Goal: Information Seeking & Learning: Learn about a topic

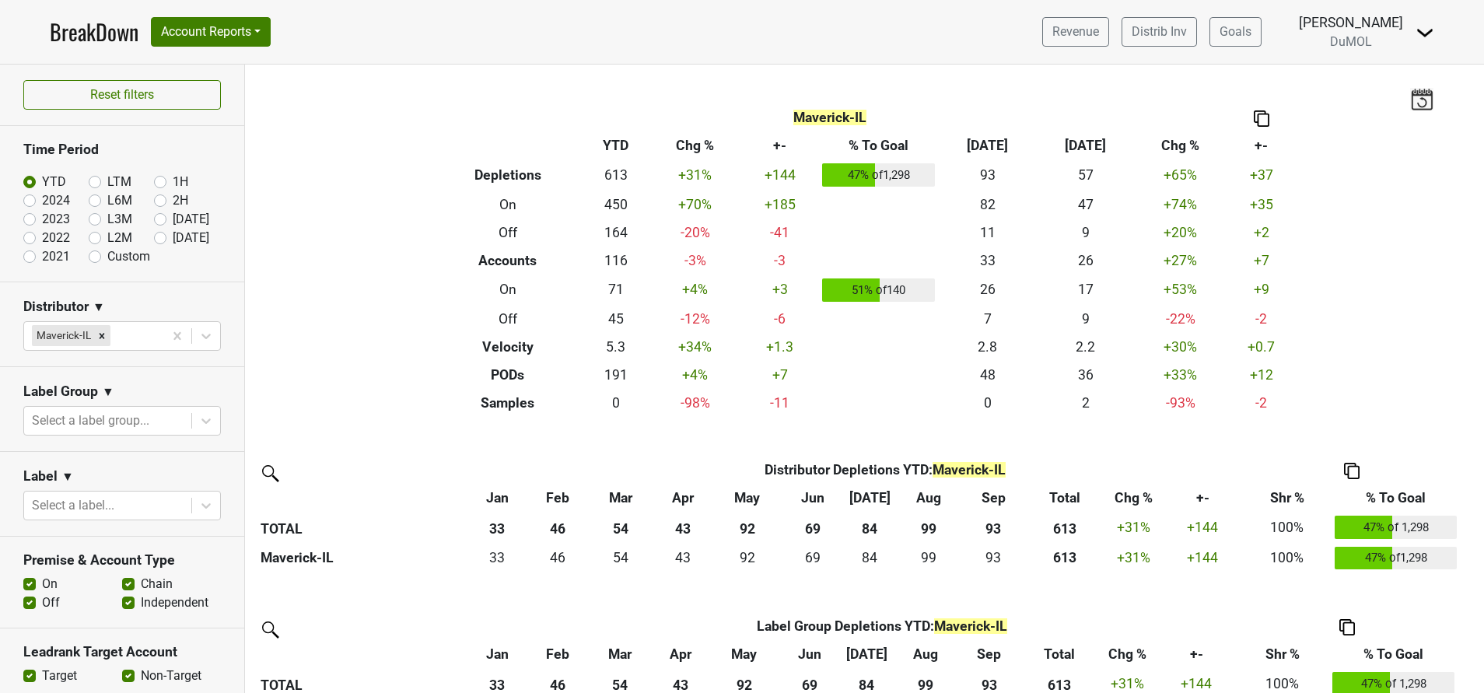
scroll to position [247, 0]
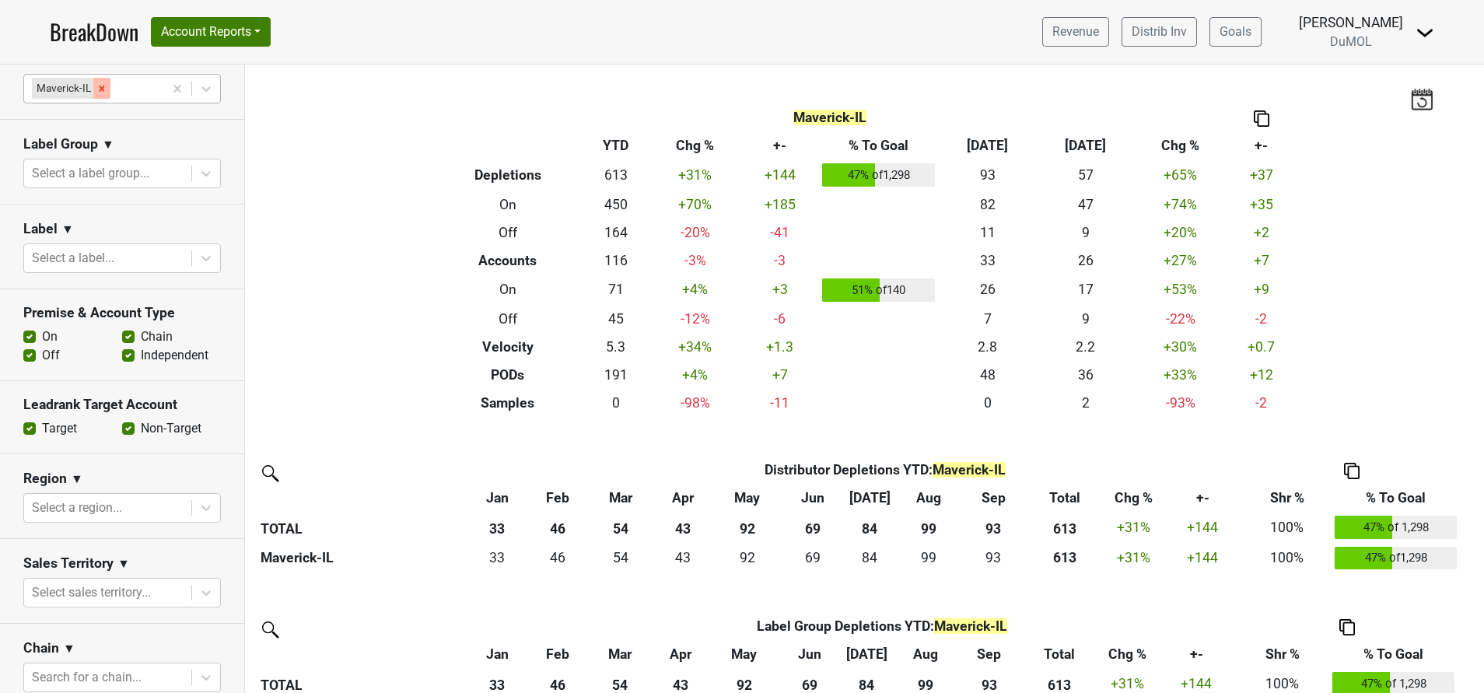
click at [100, 90] on icon "Remove Maverick-IL" at bounding box center [102, 88] width 5 height 5
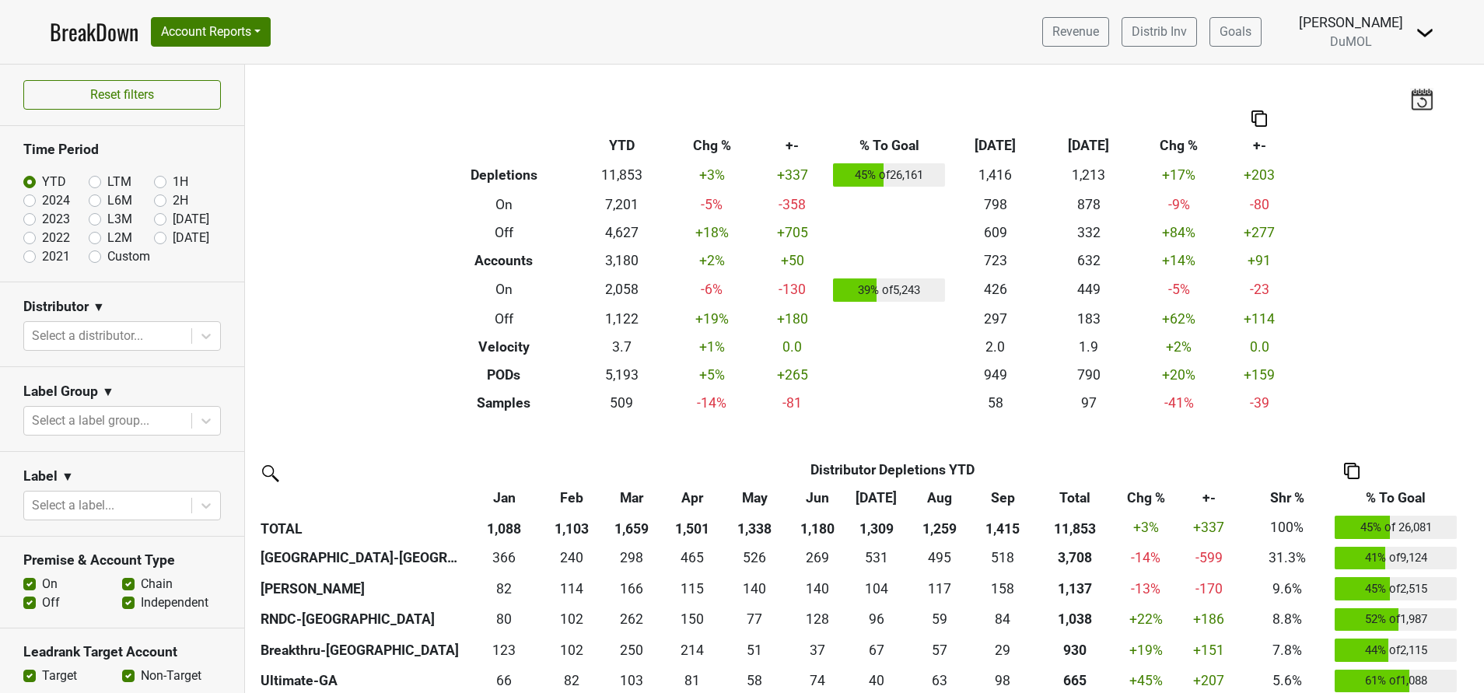
click at [79, 33] on link "BreakDown" at bounding box center [94, 32] width 89 height 33
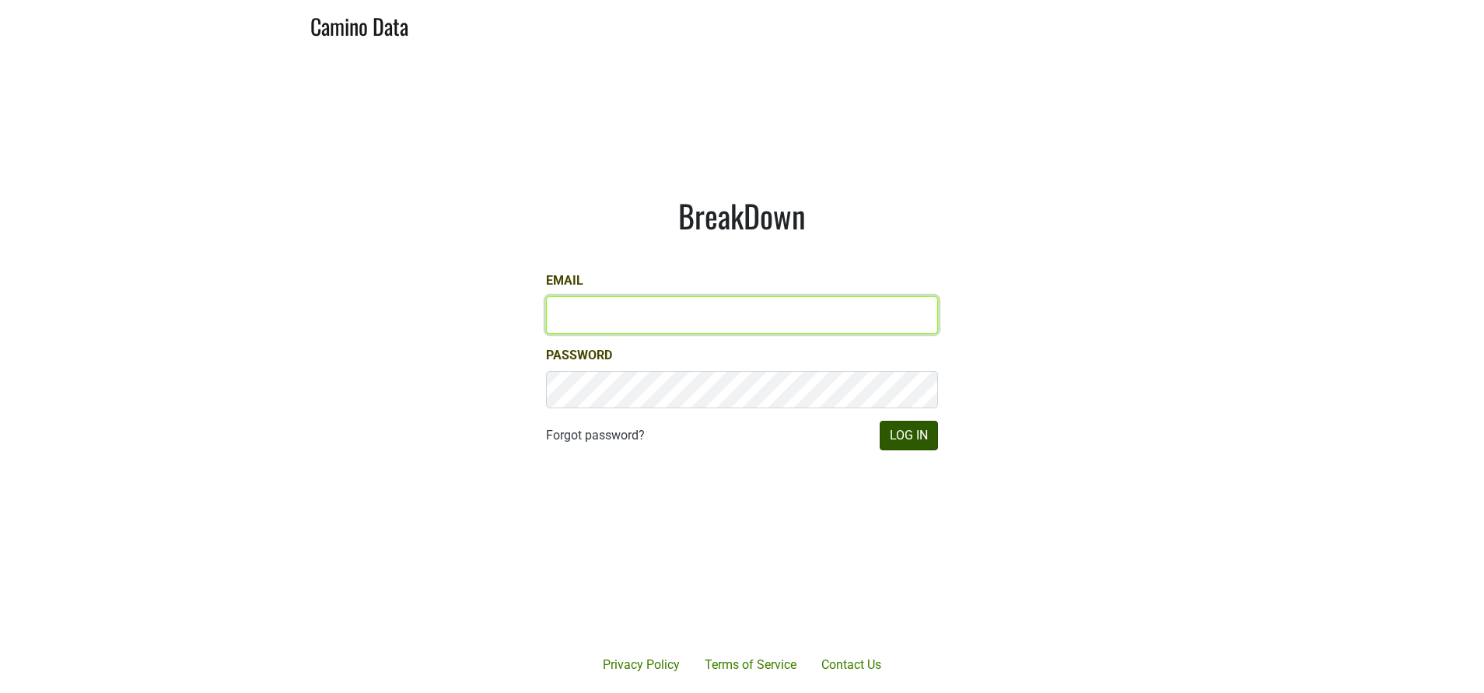
type input "susan@dumol.com"
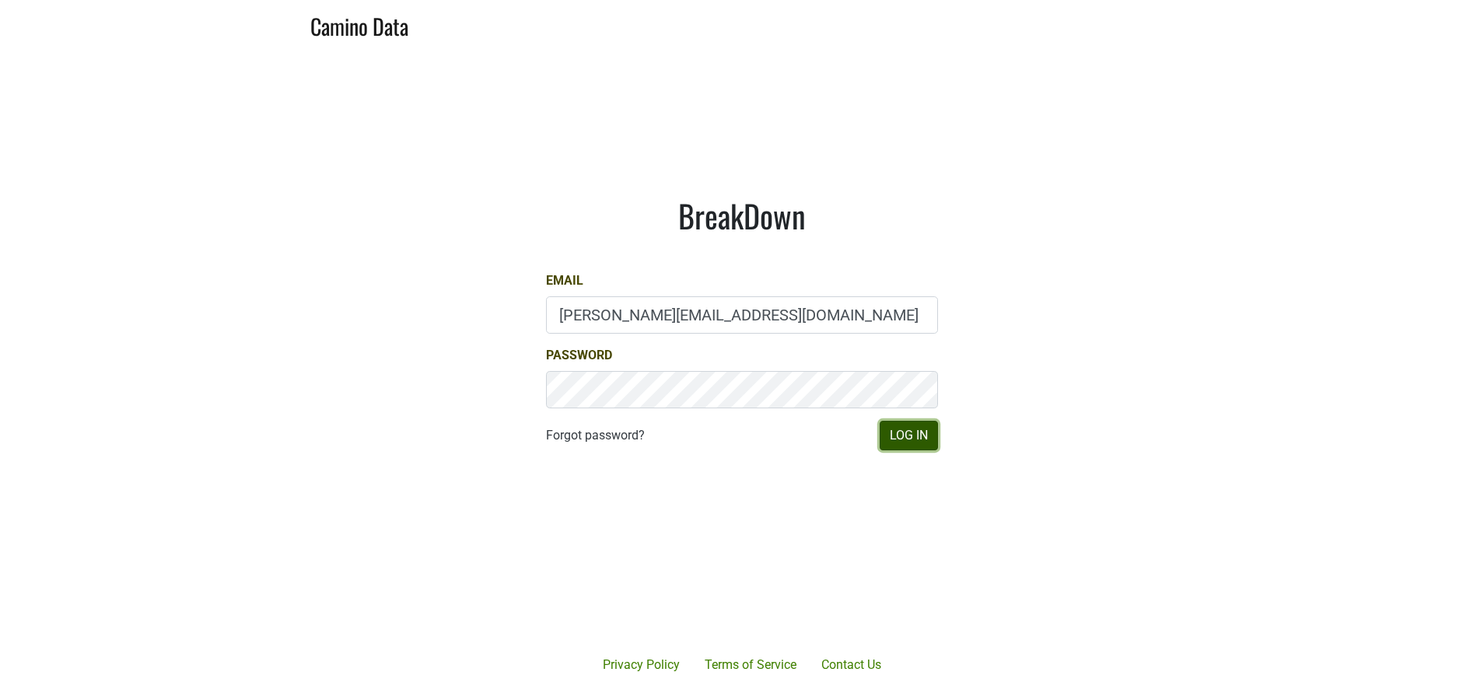
click at [908, 434] on button "Log In" at bounding box center [909, 436] width 58 height 30
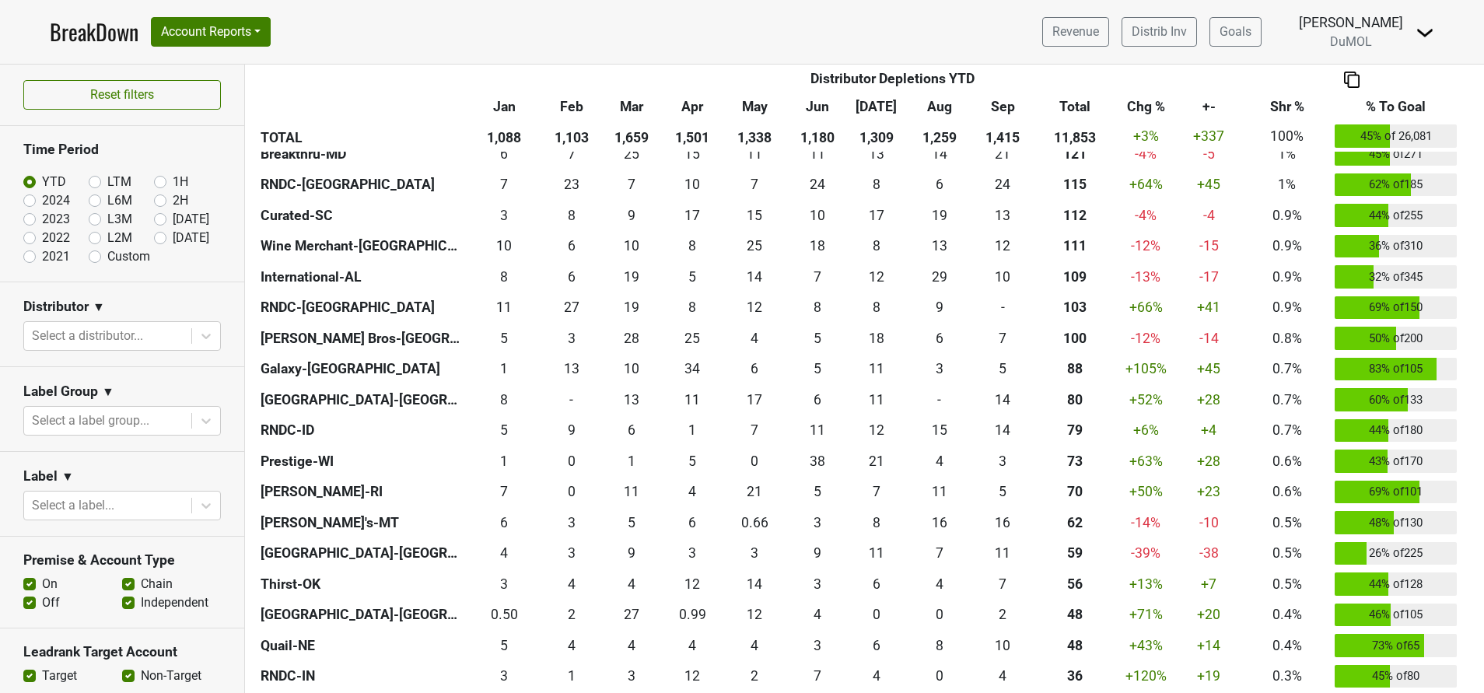
scroll to position [1129, 0]
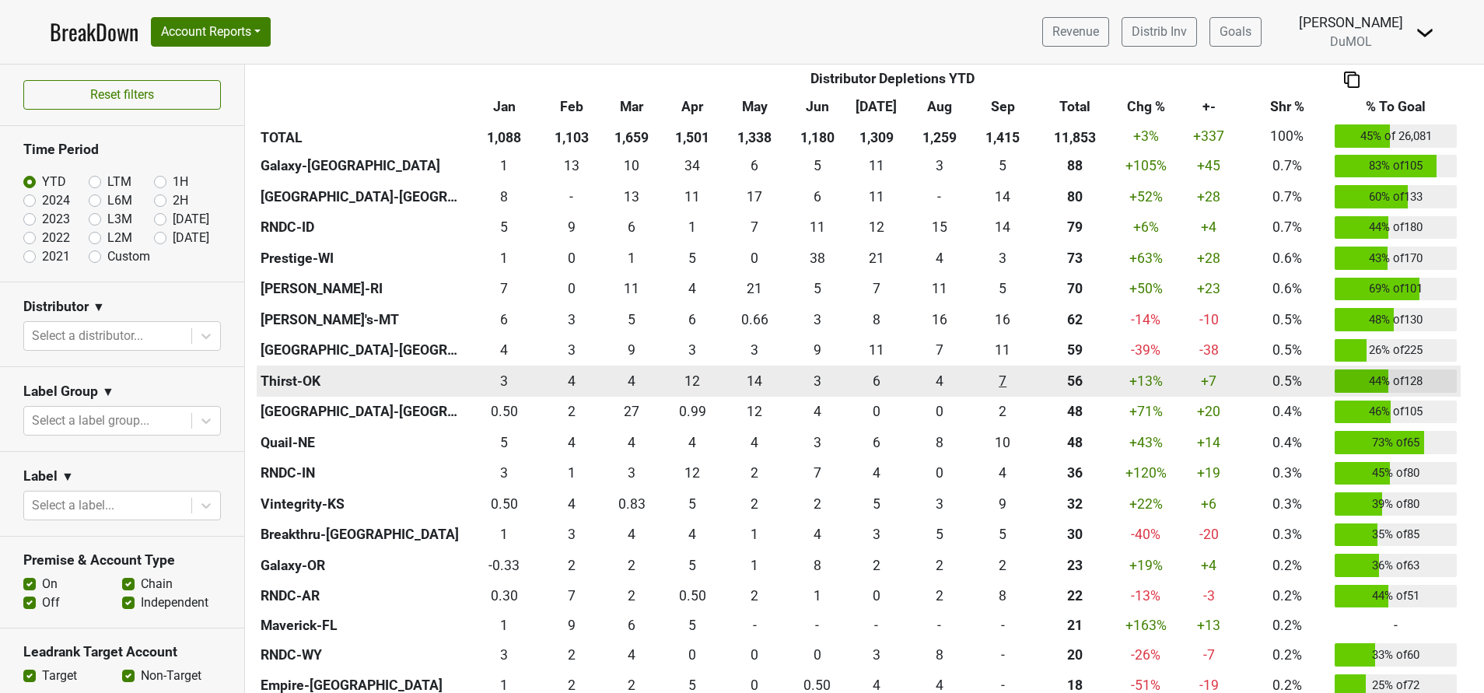
click at [998, 381] on div "6.83 7" at bounding box center [1002, 381] width 53 height 20
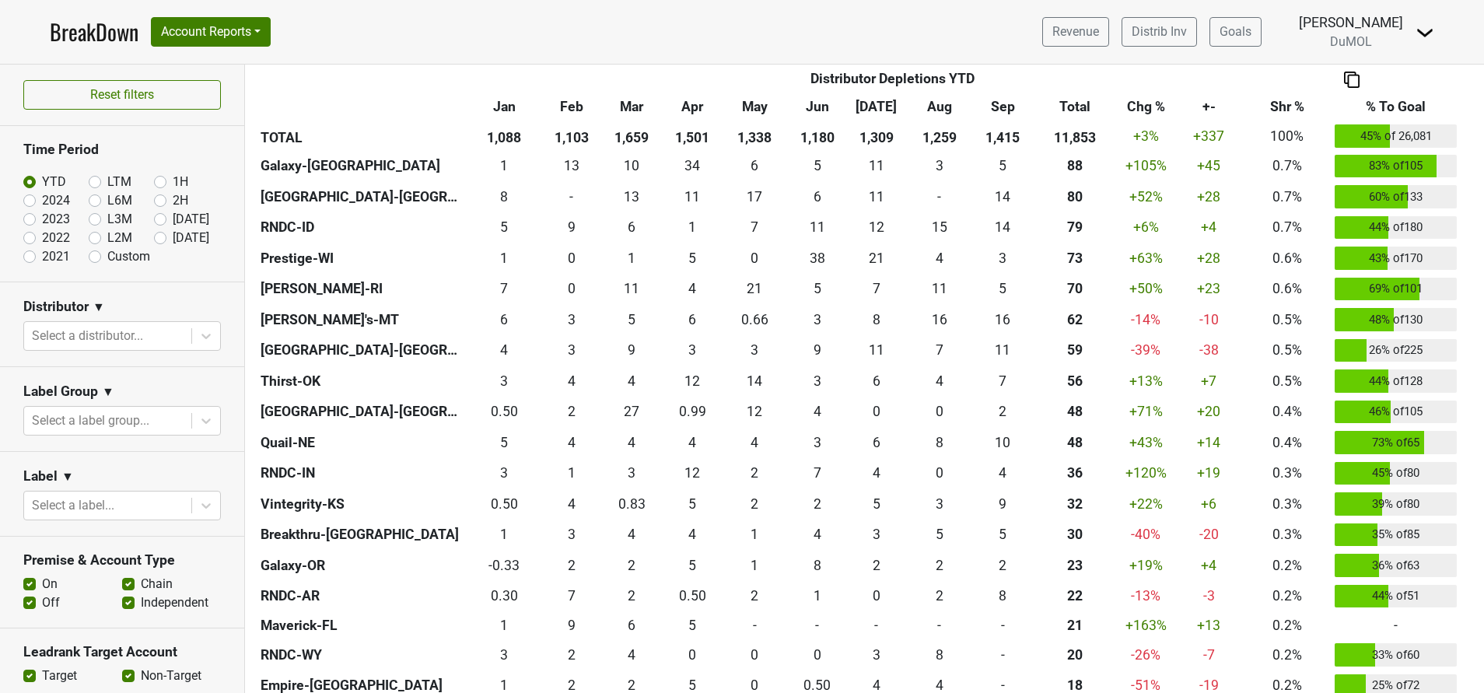
click at [173, 238] on label "[DATE]" at bounding box center [191, 238] width 37 height 19
click at [154, 238] on input "[DATE]" at bounding box center [185, 237] width 62 height 16
radio input "true"
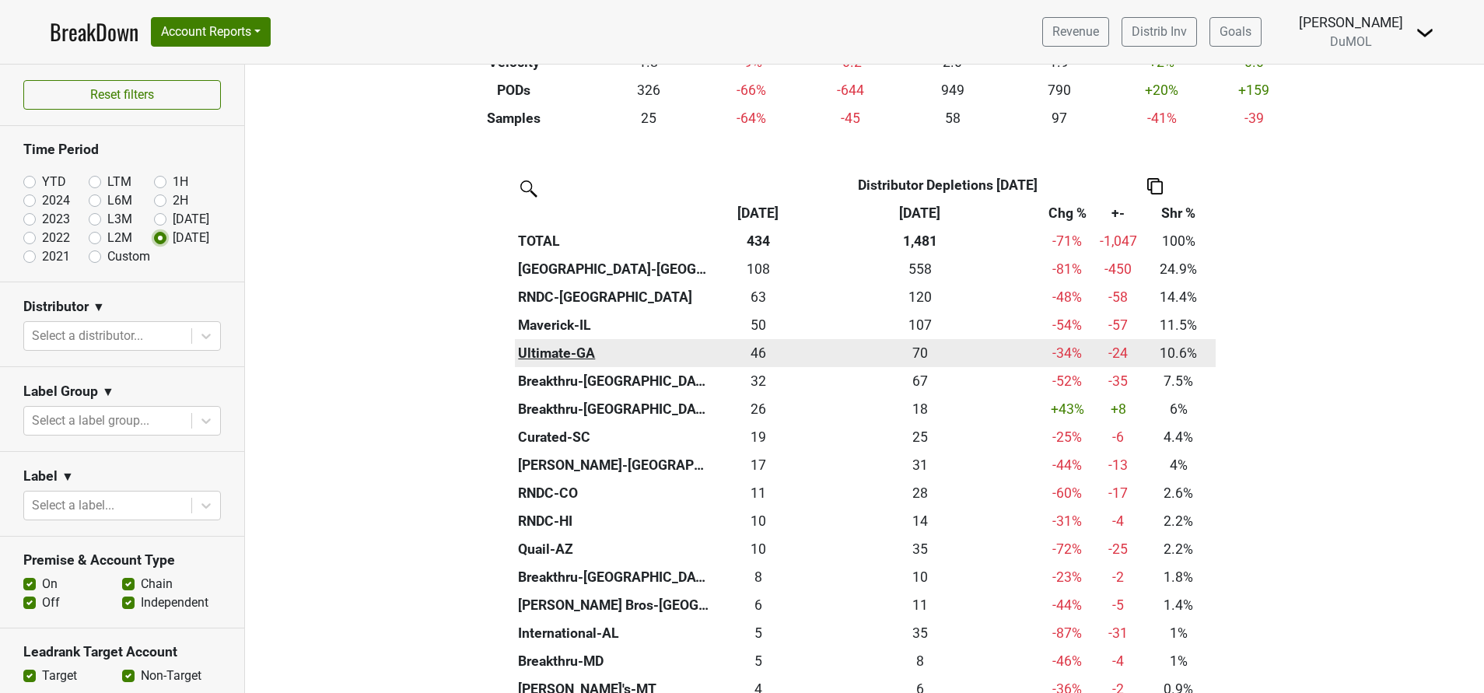
scroll to position [280, 0]
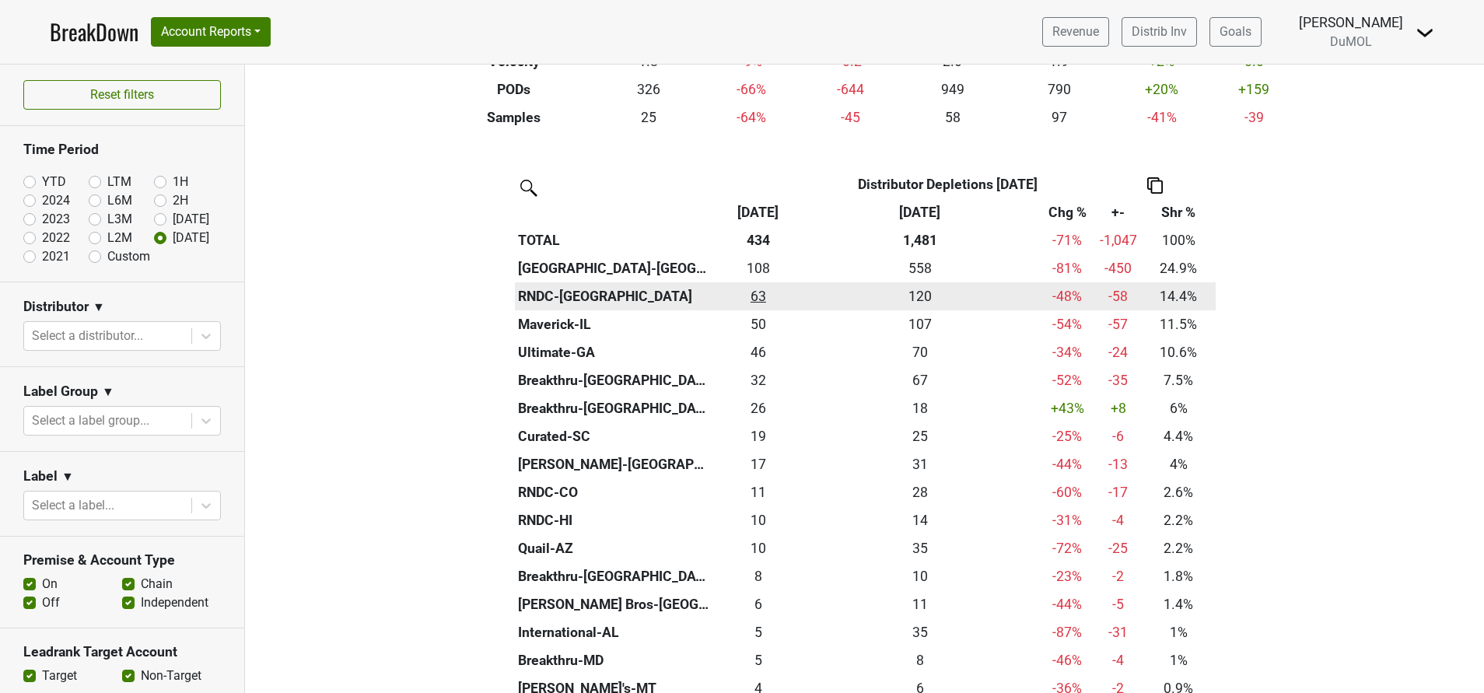
click at [751, 302] on div "62.5 63" at bounding box center [758, 296] width 77 height 20
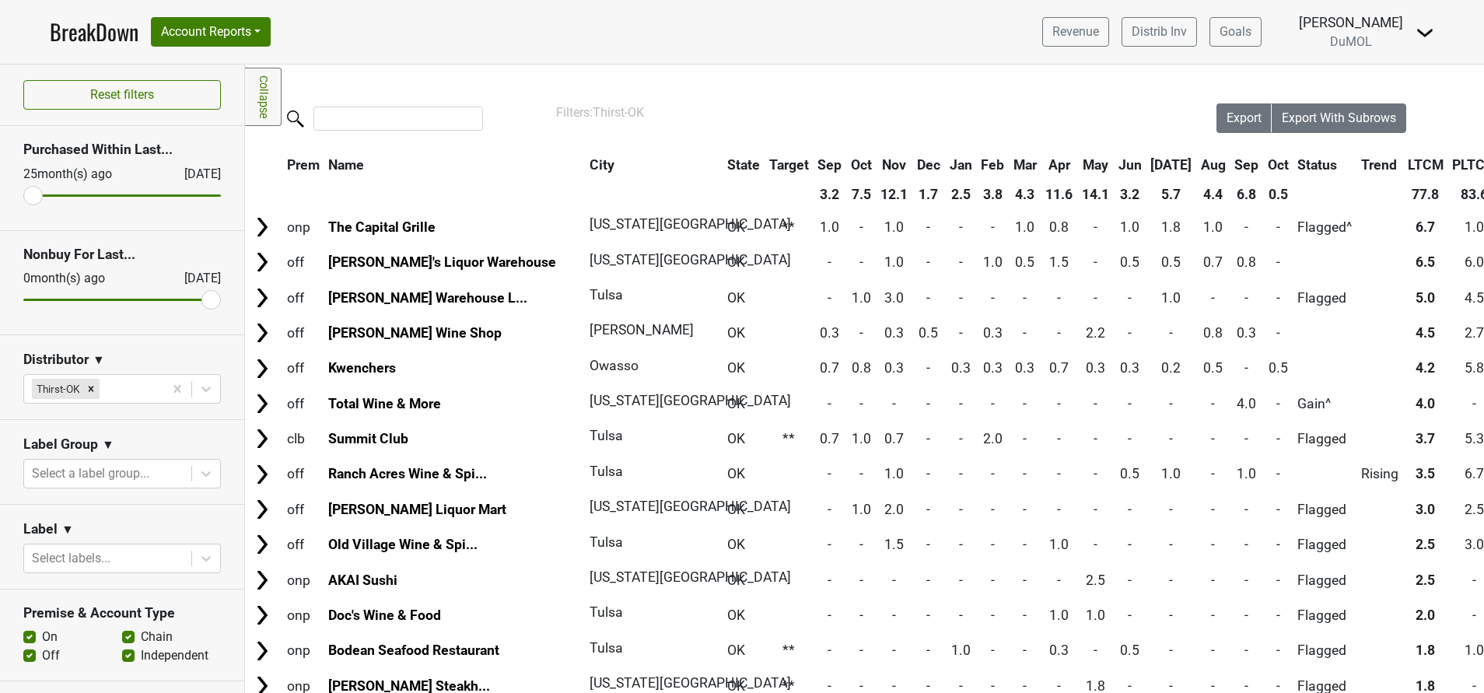
click at [1264, 166] on th "Oct" at bounding box center [1278, 165] width 29 height 28
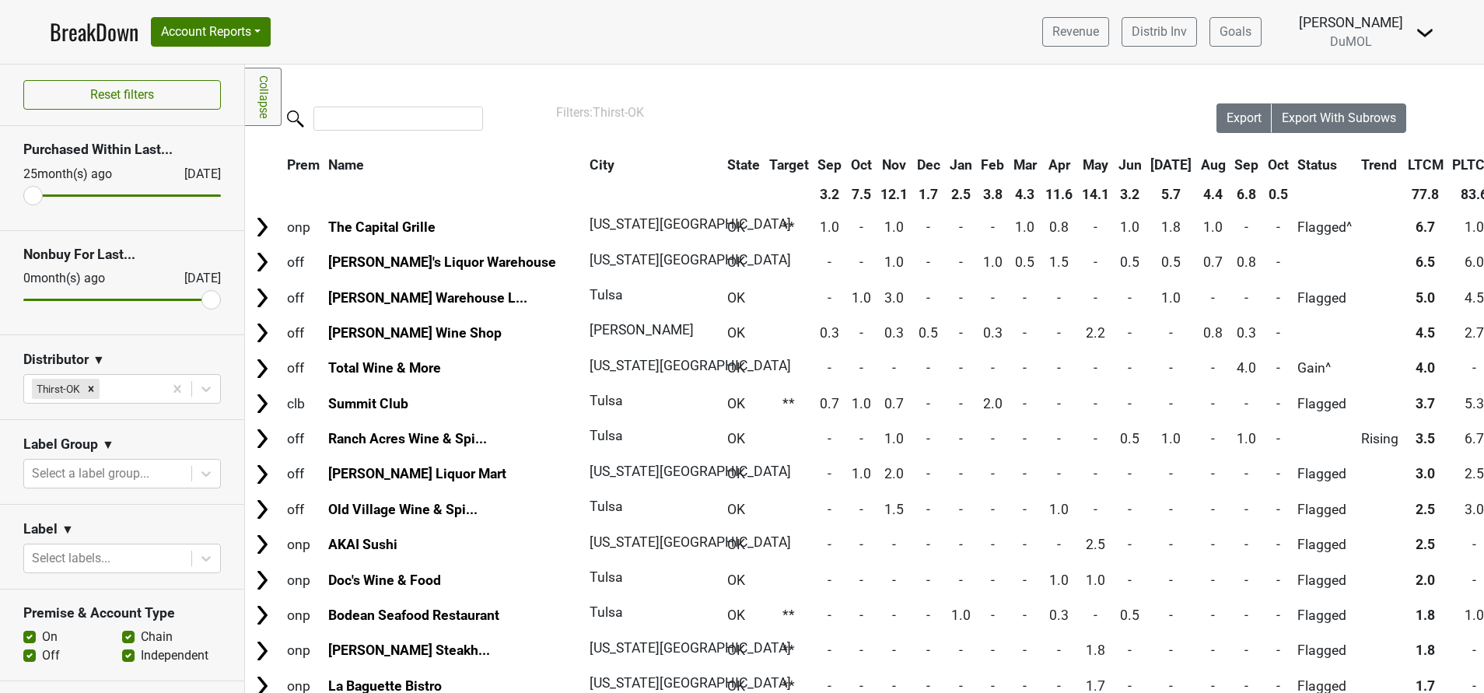
click at [1264, 166] on th "Oct" at bounding box center [1278, 165] width 29 height 28
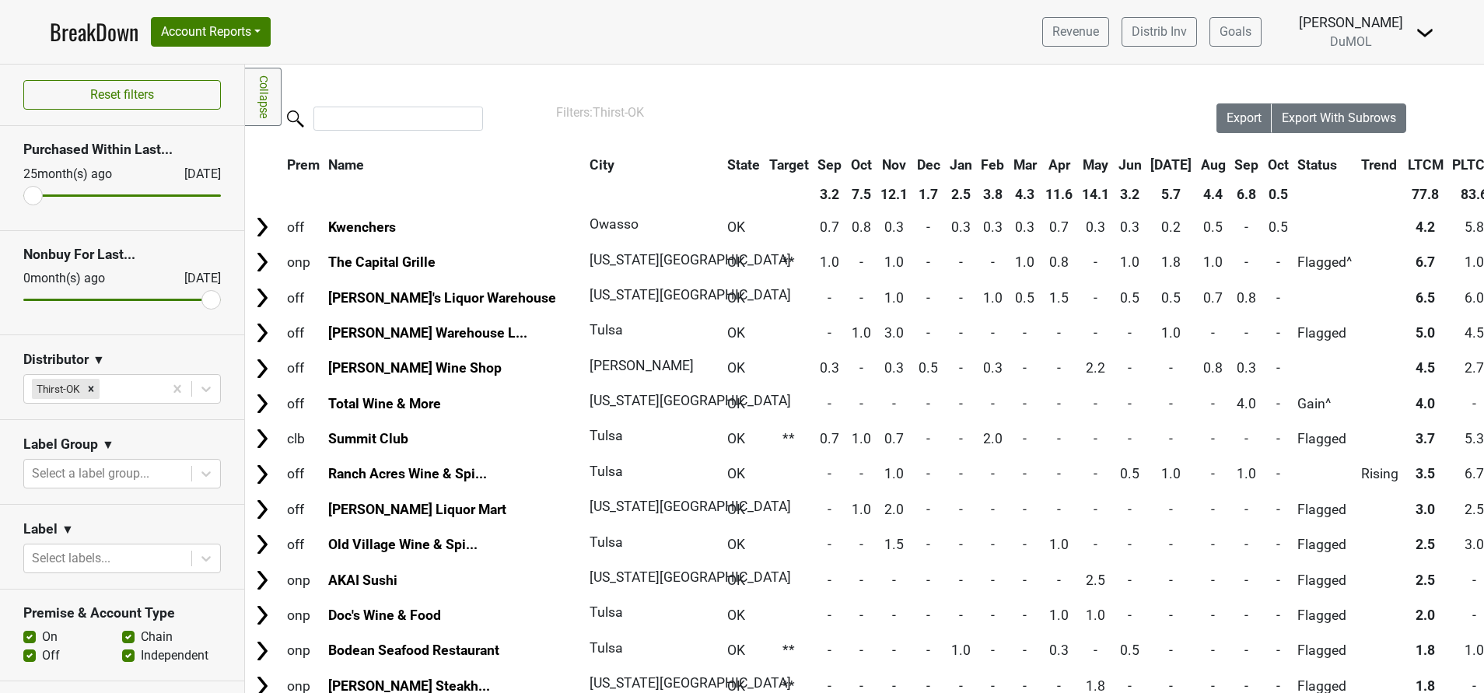
click at [1264, 166] on th "Oct" at bounding box center [1278, 165] width 29 height 28
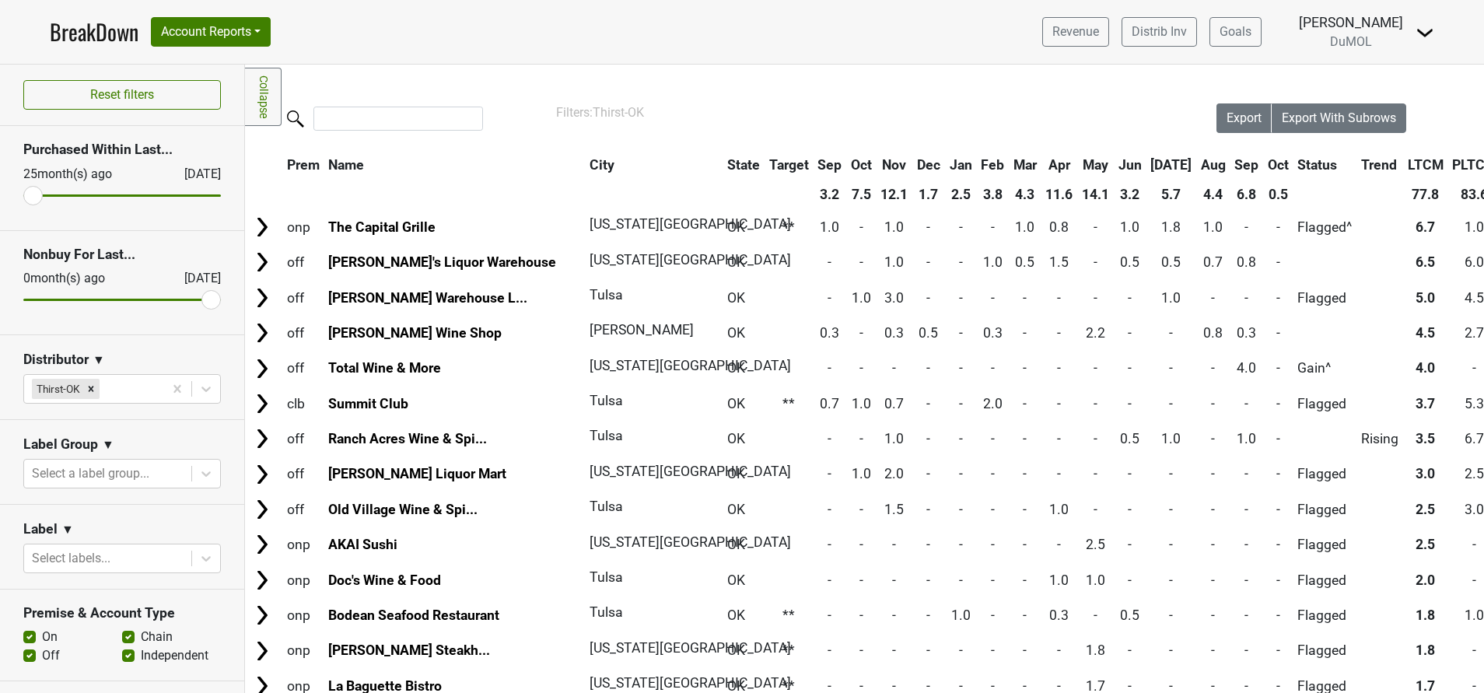
click at [1264, 166] on th "Oct" at bounding box center [1278, 165] width 29 height 28
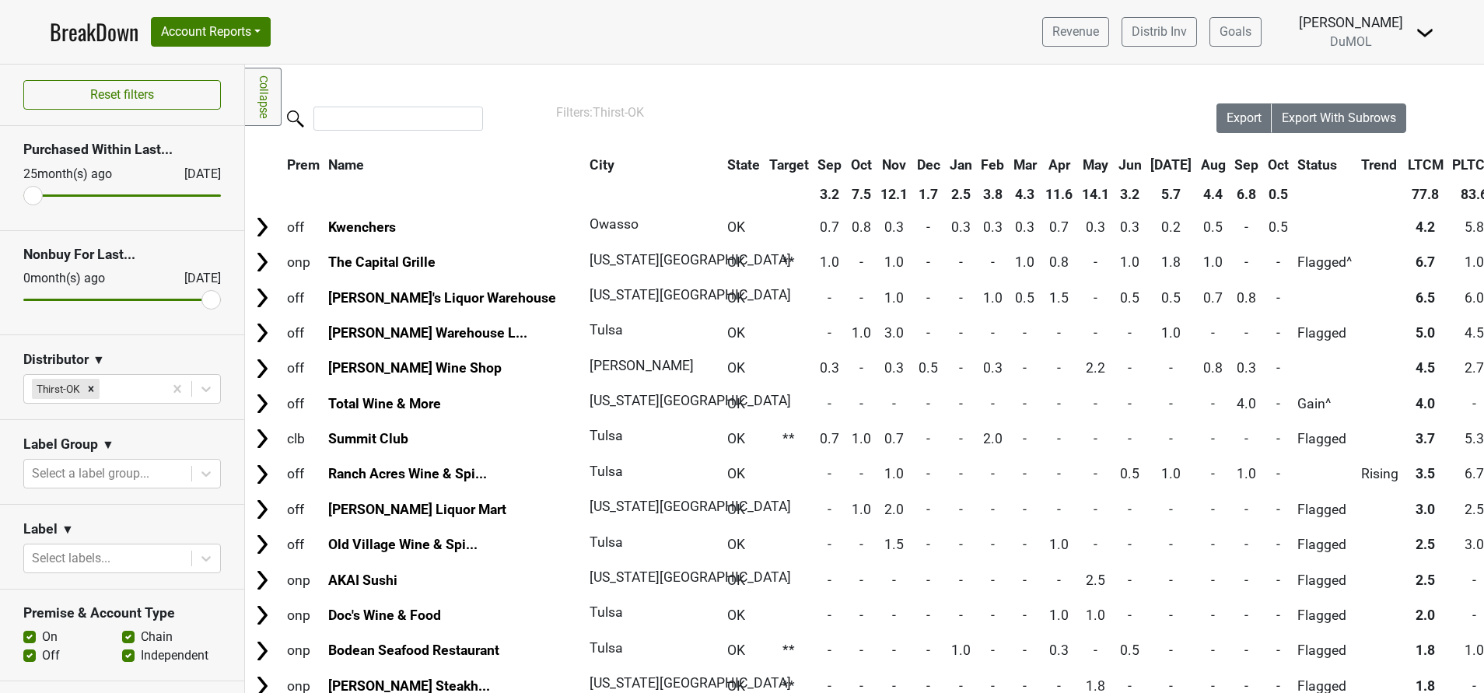
click at [1264, 163] on th "Oct" at bounding box center [1278, 165] width 29 height 28
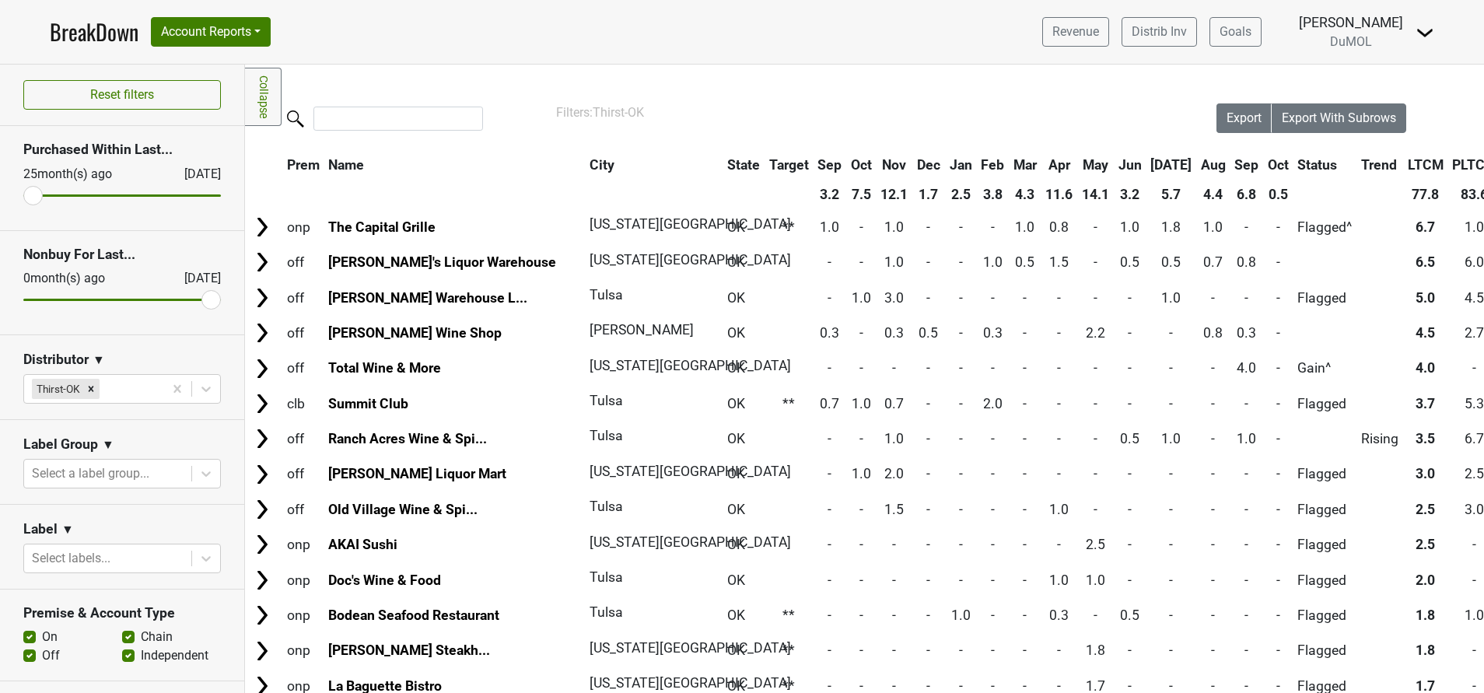
click at [1264, 163] on th "Oct" at bounding box center [1278, 165] width 29 height 28
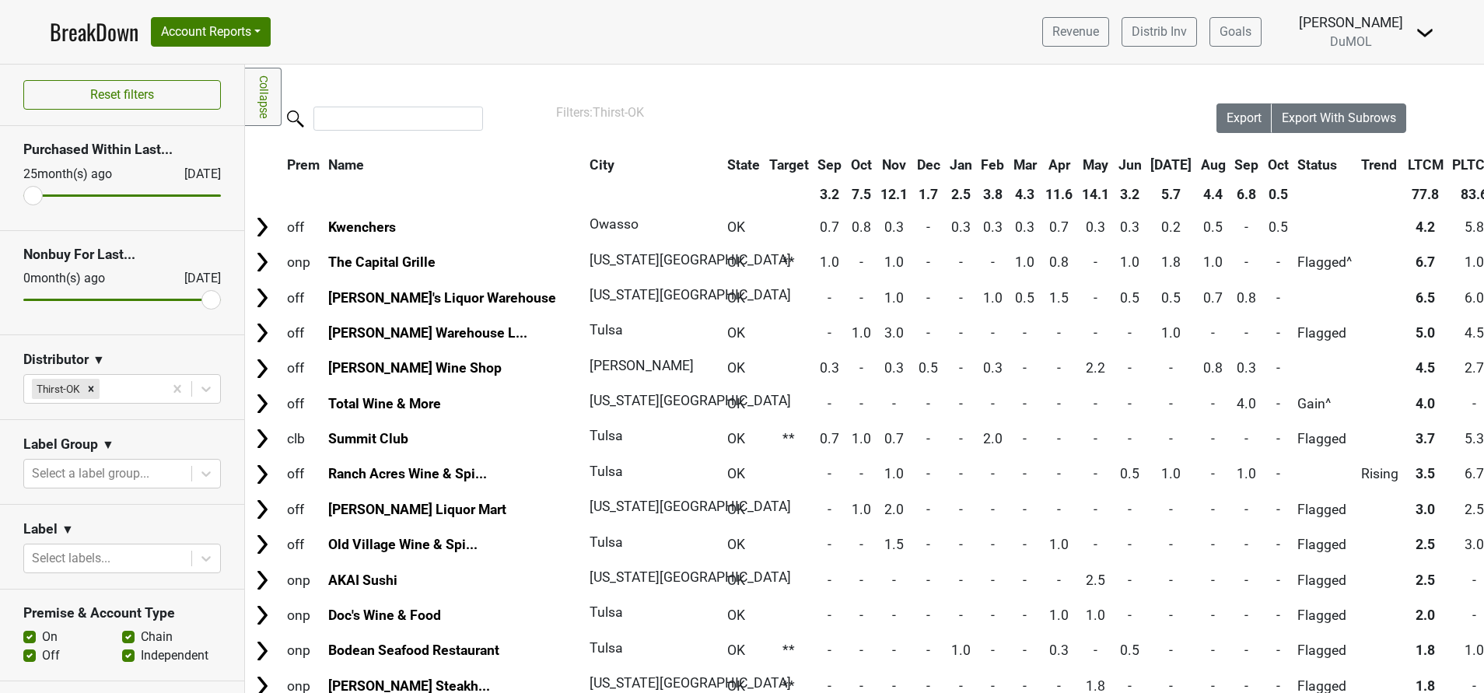
click at [1231, 163] on th "Sep" at bounding box center [1247, 165] width 32 height 28
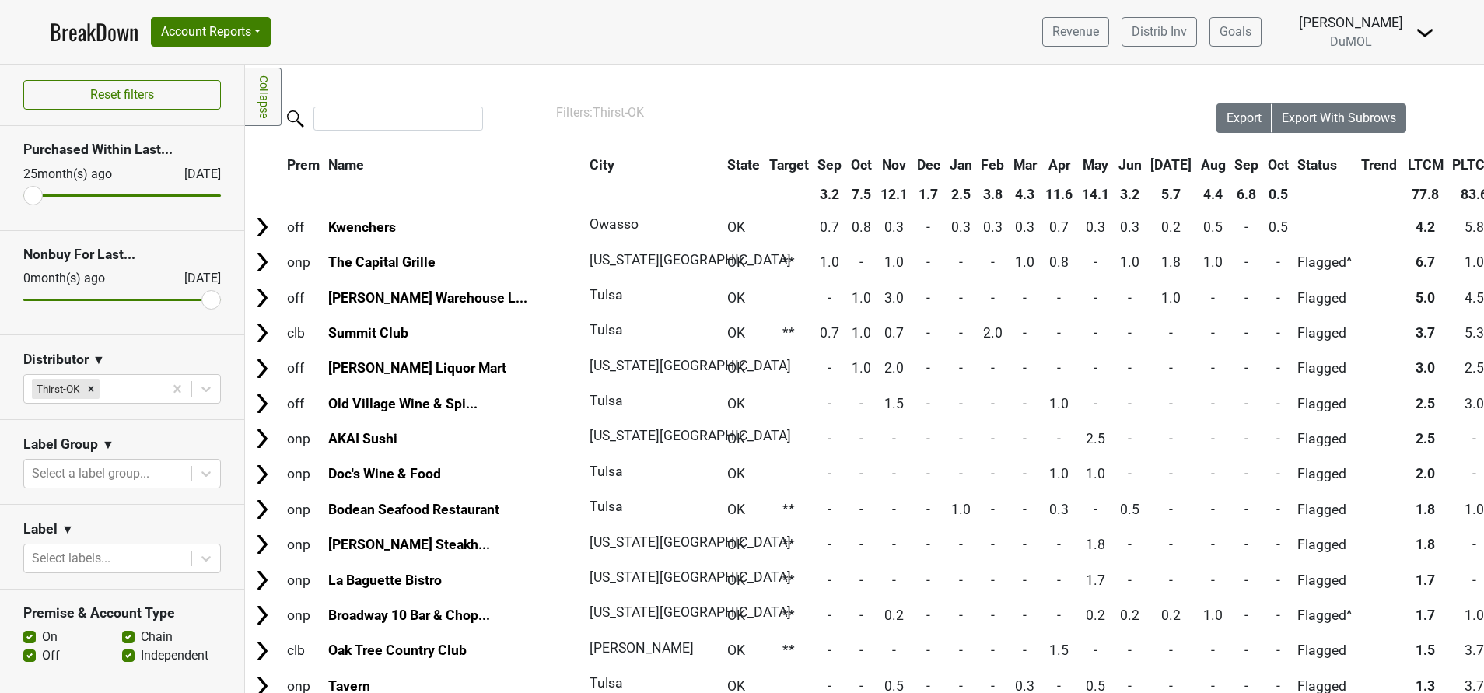
click at [1231, 163] on th "Sep" at bounding box center [1247, 165] width 32 height 28
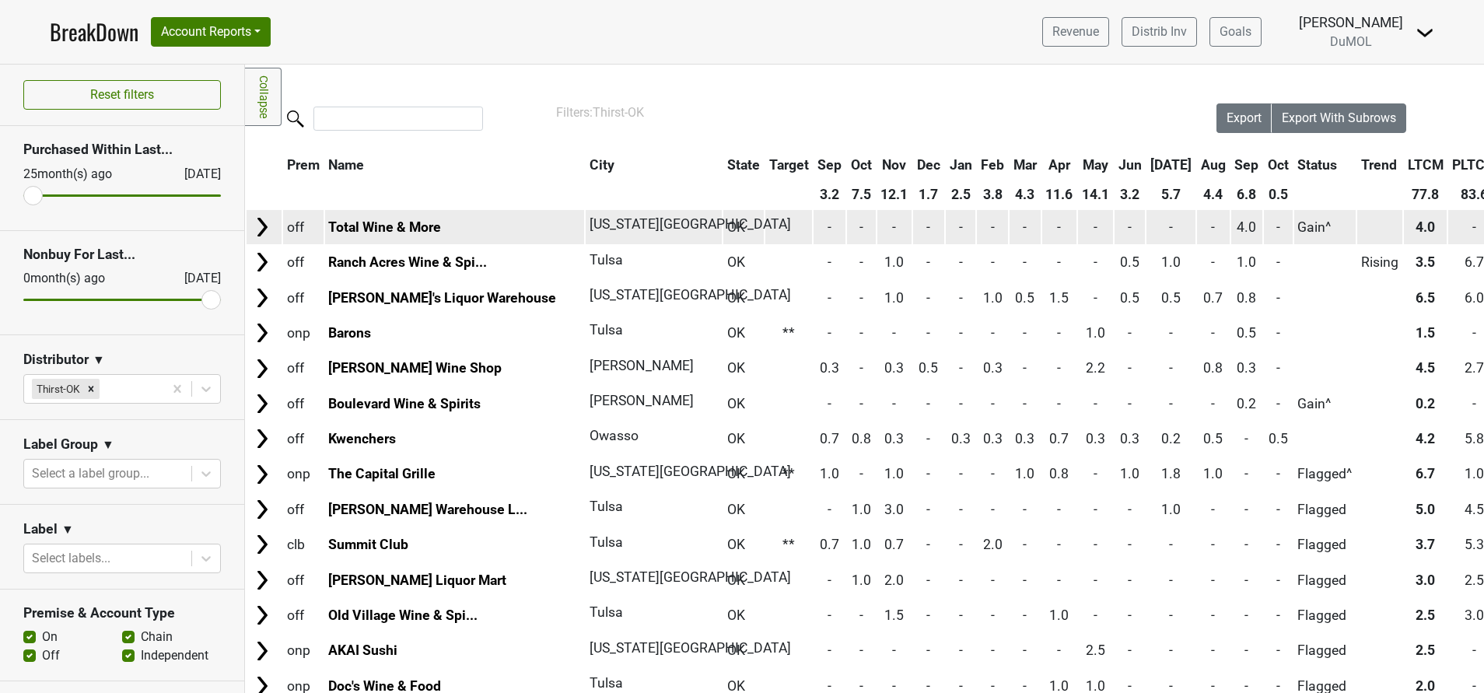
click at [256, 231] on img at bounding box center [261, 226] width 23 height 23
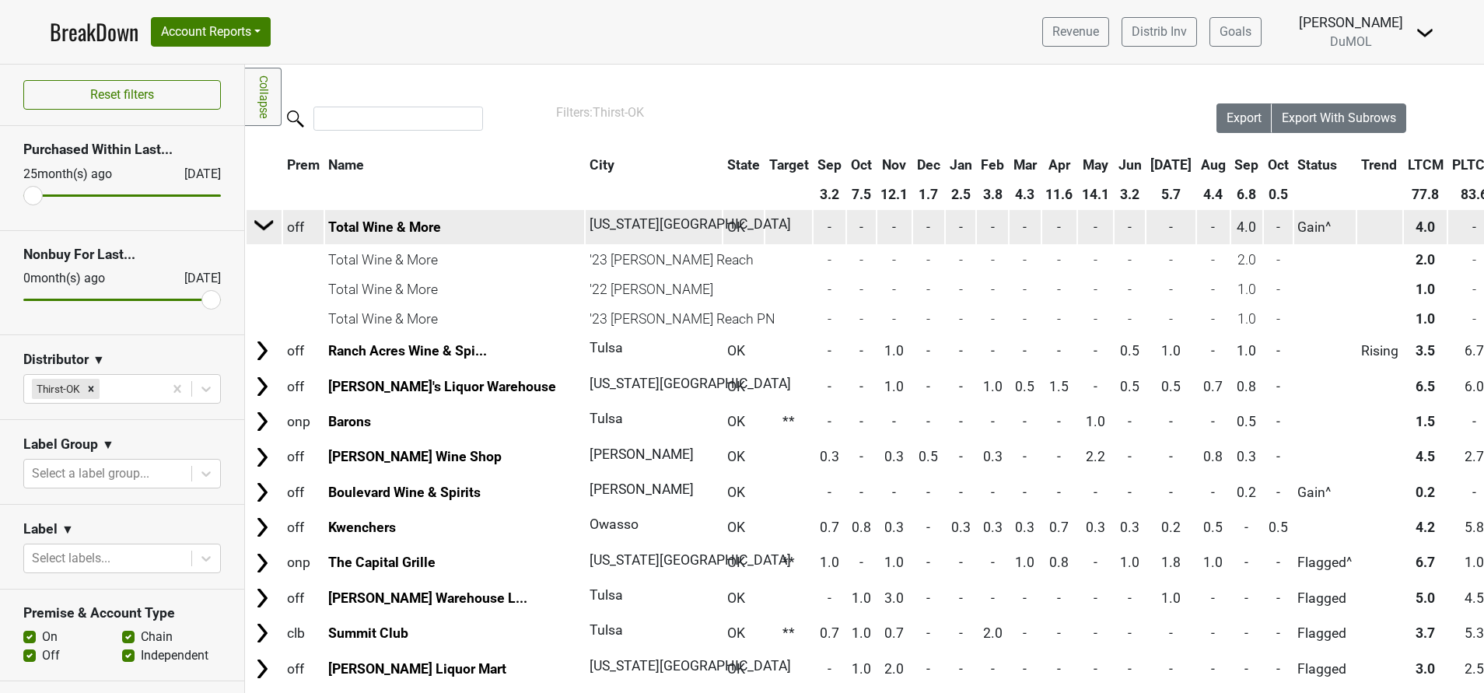
click at [256, 231] on img at bounding box center [264, 224] width 23 height 23
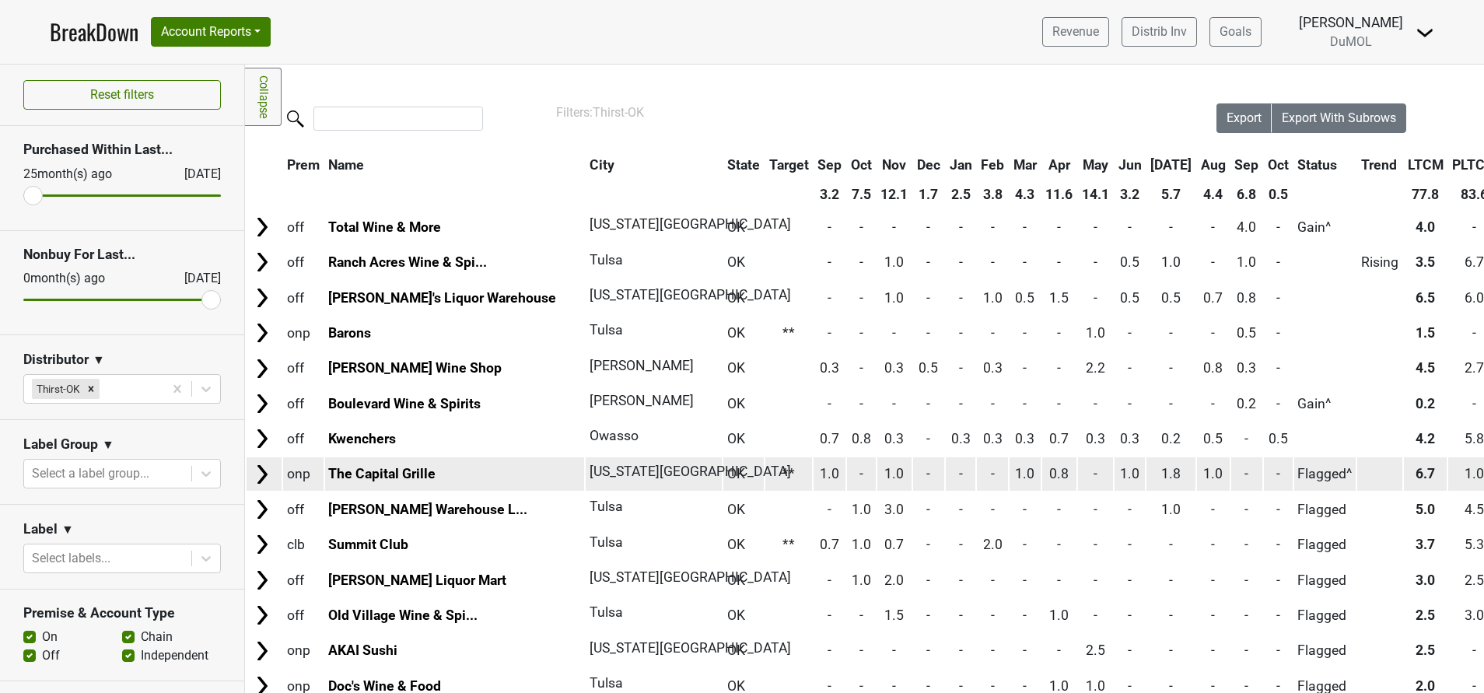
scroll to position [247, 0]
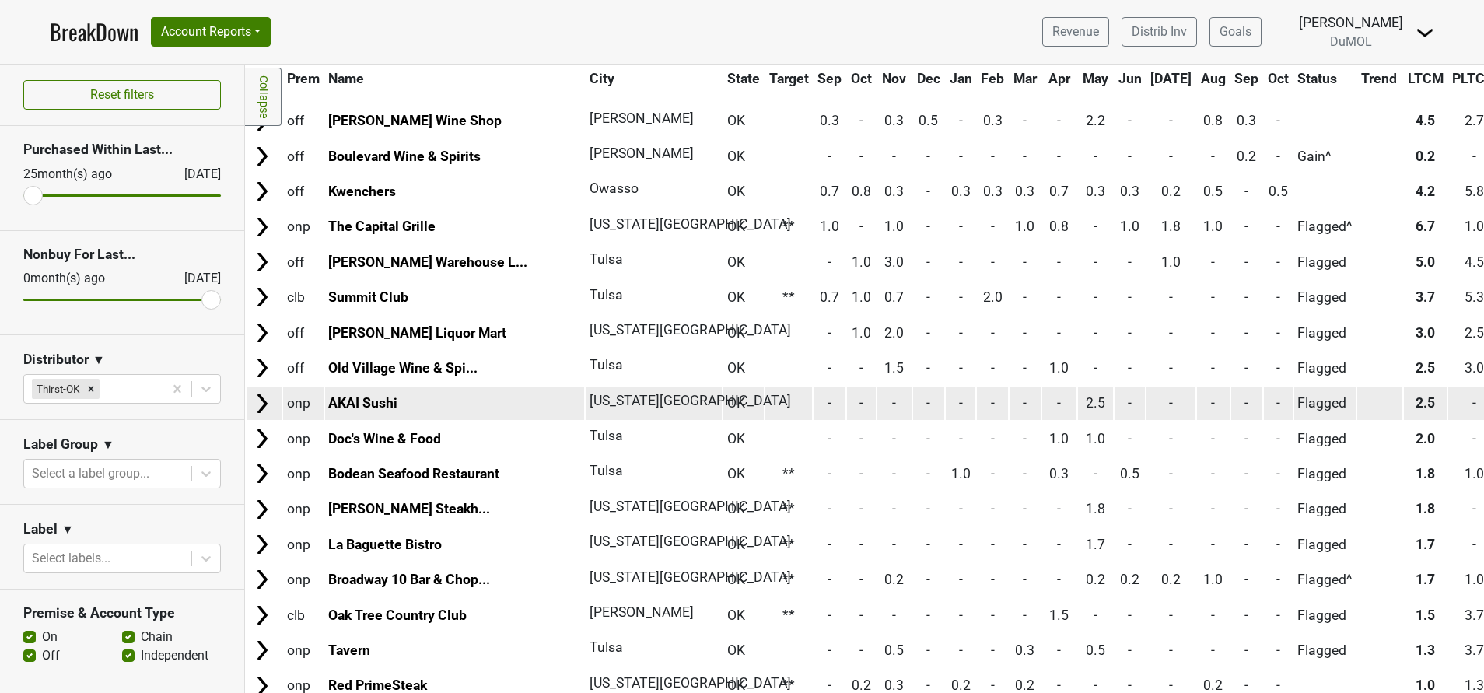
click at [260, 404] on img at bounding box center [261, 403] width 23 height 23
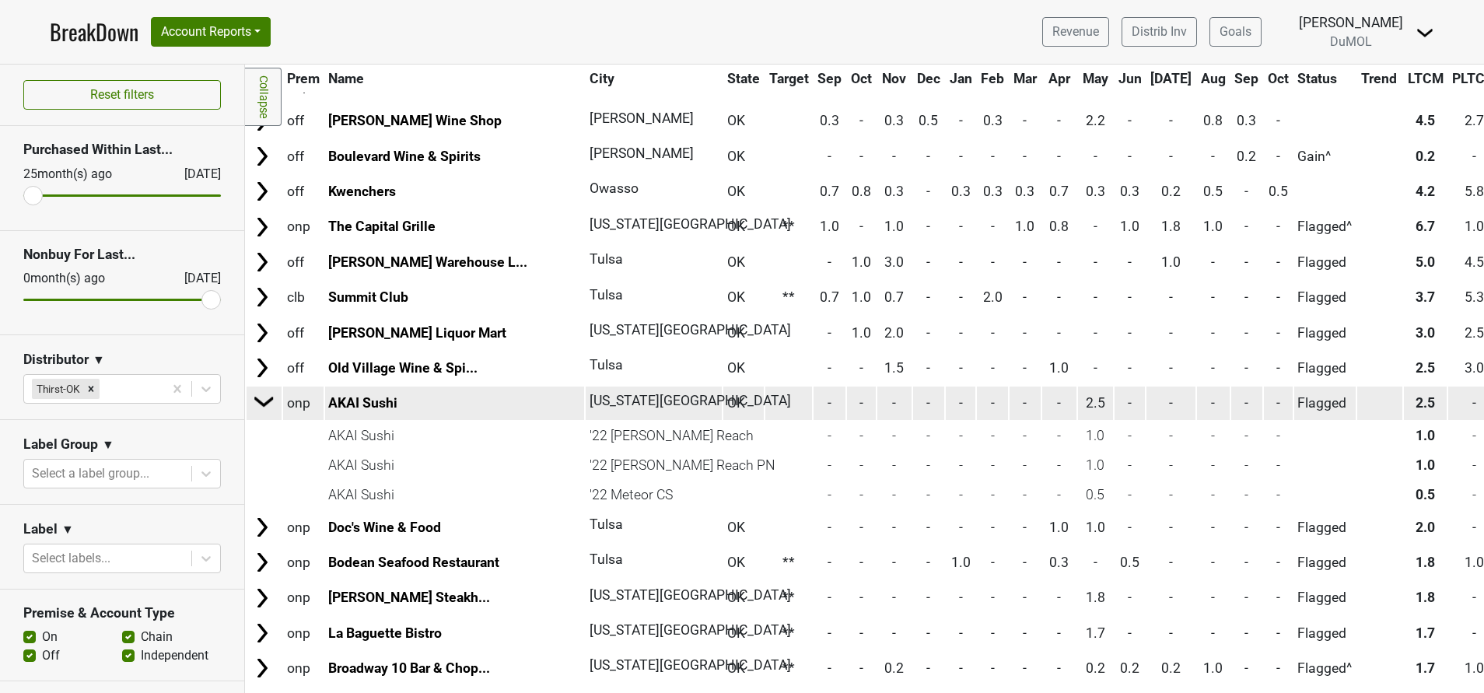
click at [260, 404] on img at bounding box center [264, 401] width 23 height 23
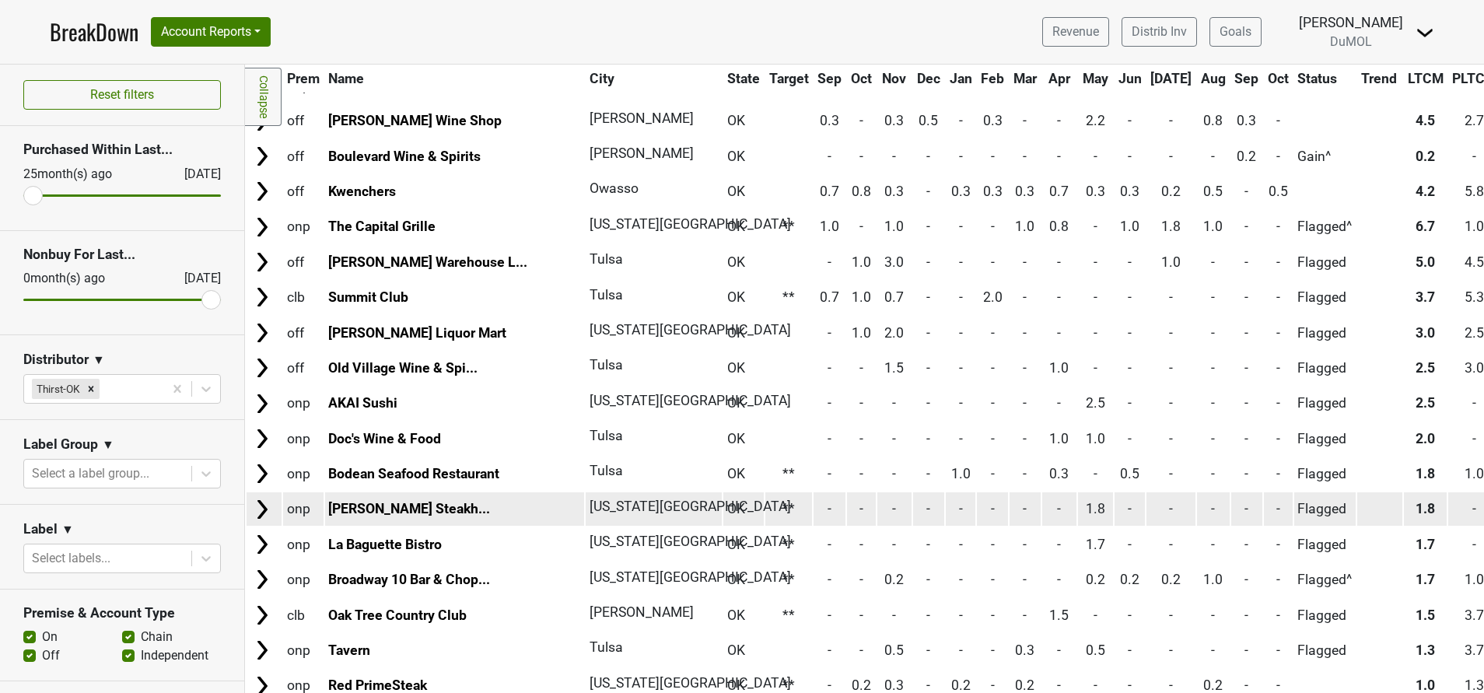
click at [260, 509] on img at bounding box center [261, 509] width 23 height 23
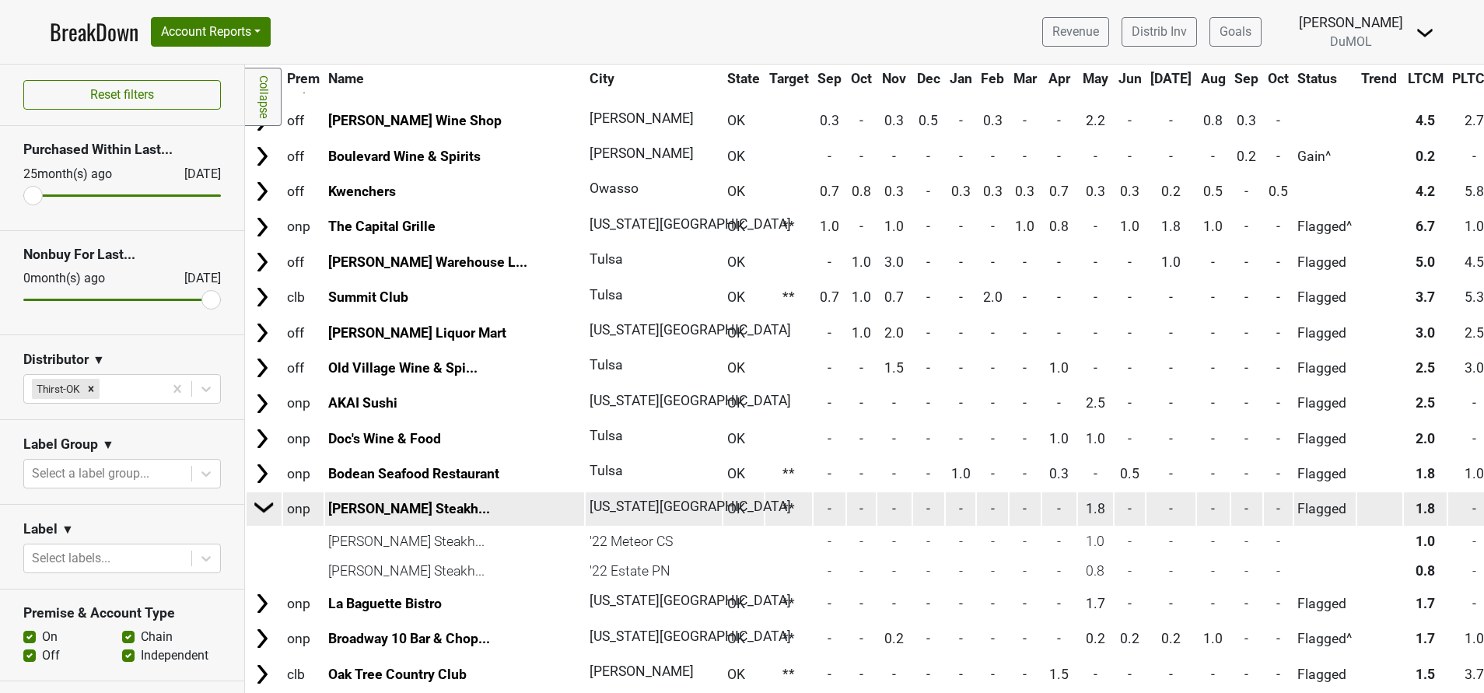
click at [260, 509] on img at bounding box center [264, 506] width 23 height 23
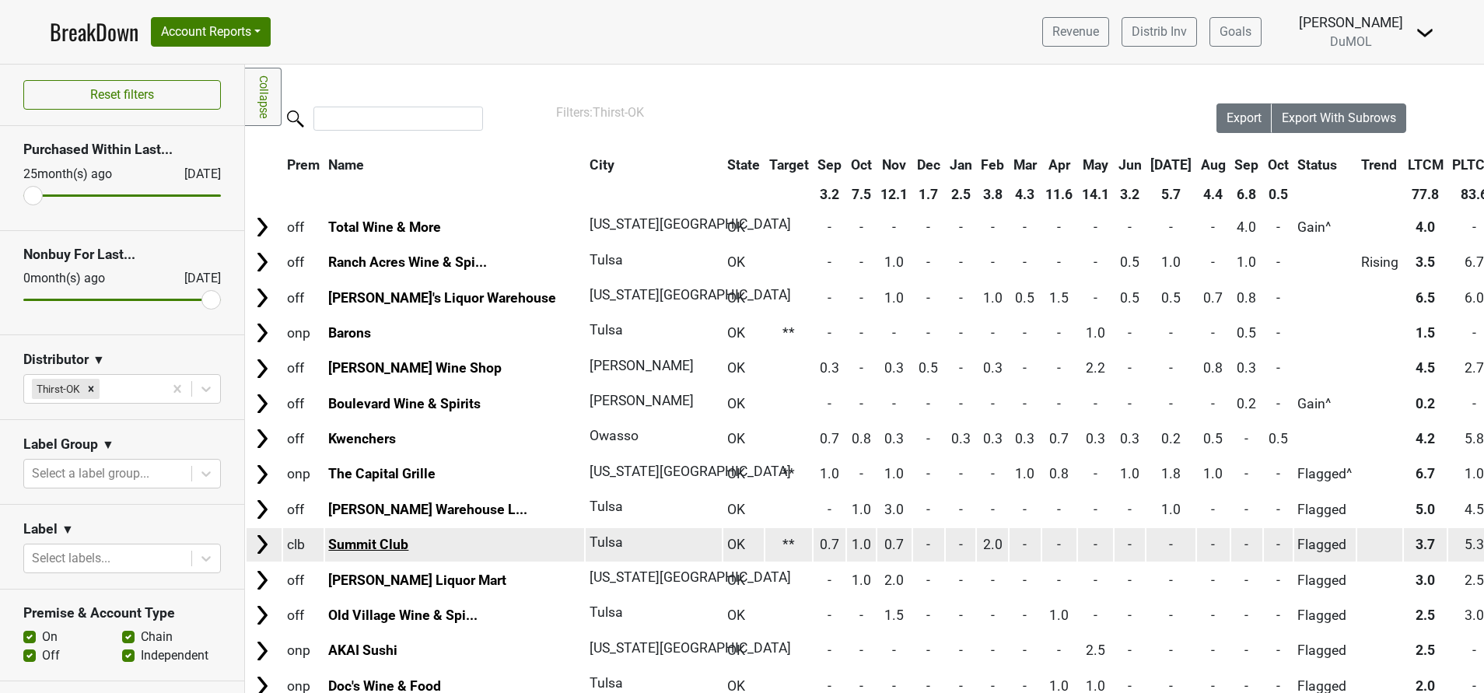
scroll to position [249, 0]
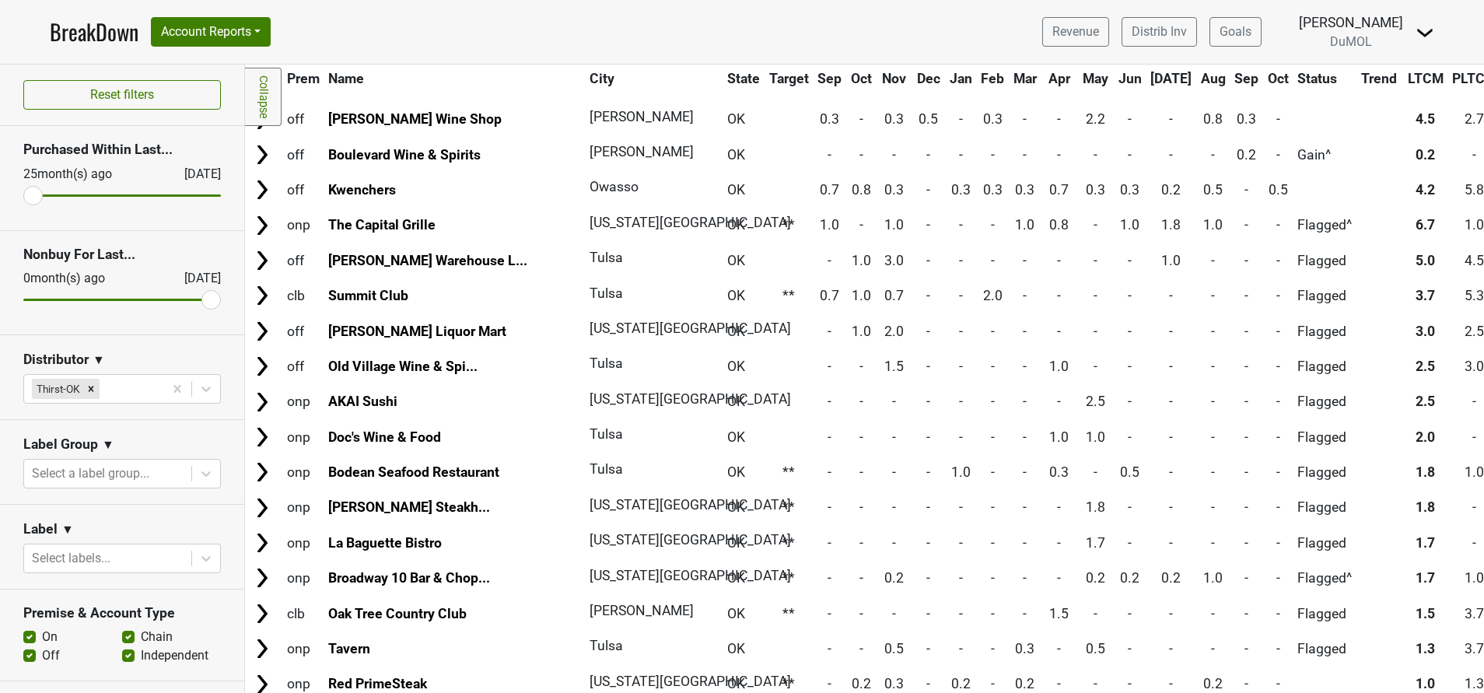
click at [877, 77] on th "Nov" at bounding box center [894, 79] width 35 height 28
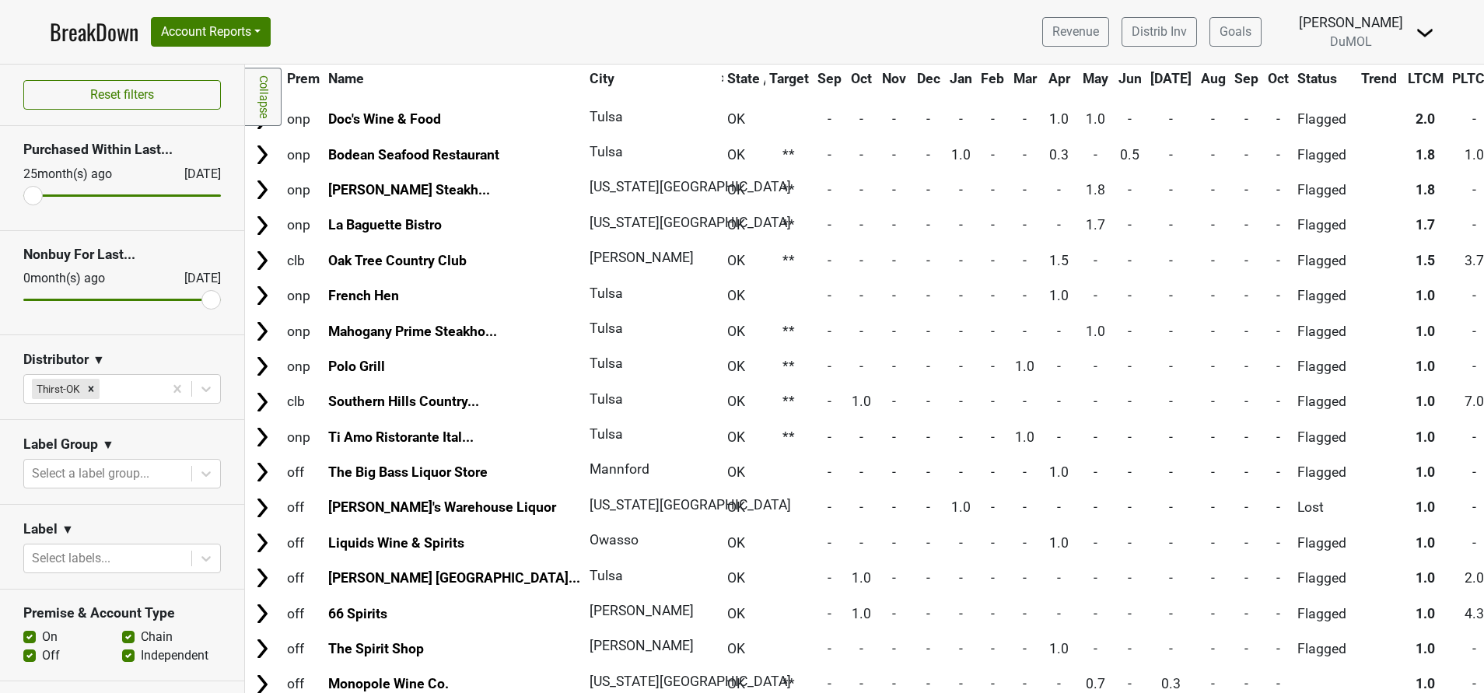
click at [877, 77] on th "Nov" at bounding box center [894, 79] width 35 height 28
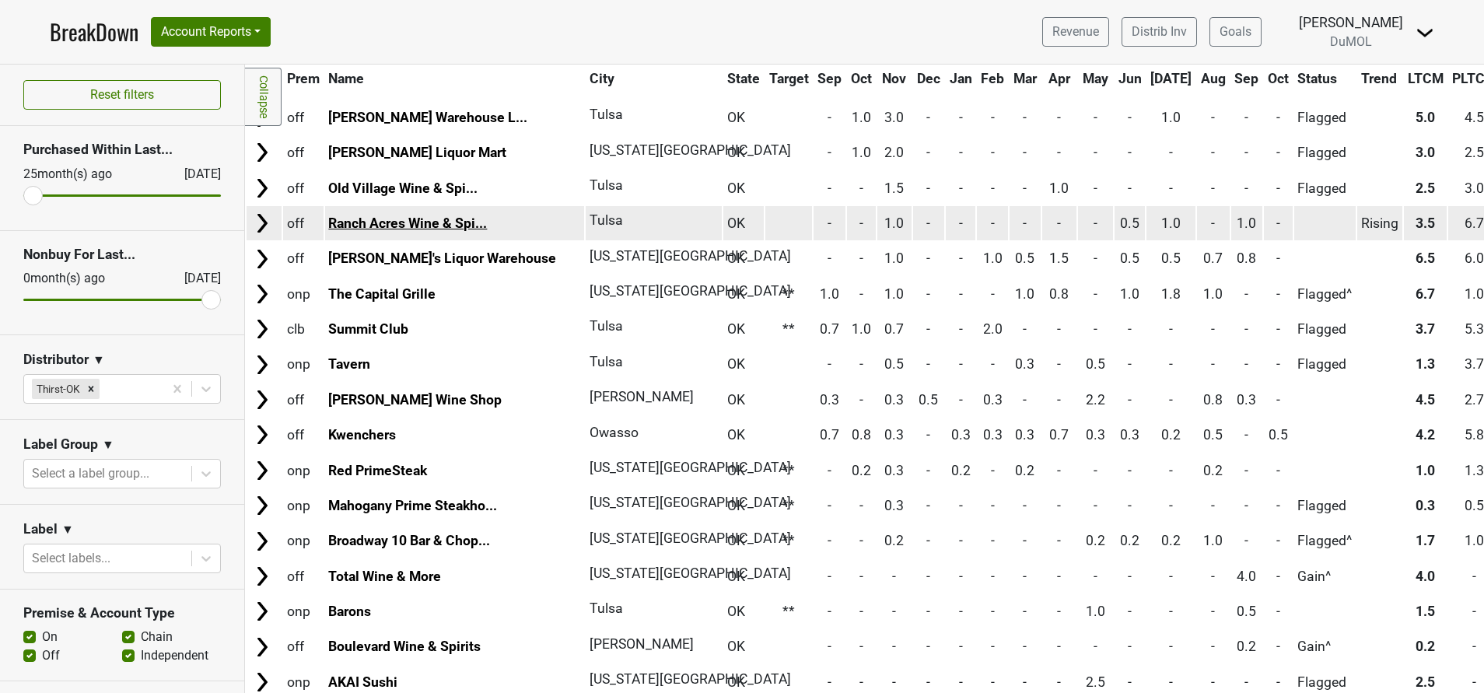
scroll to position [0, 0]
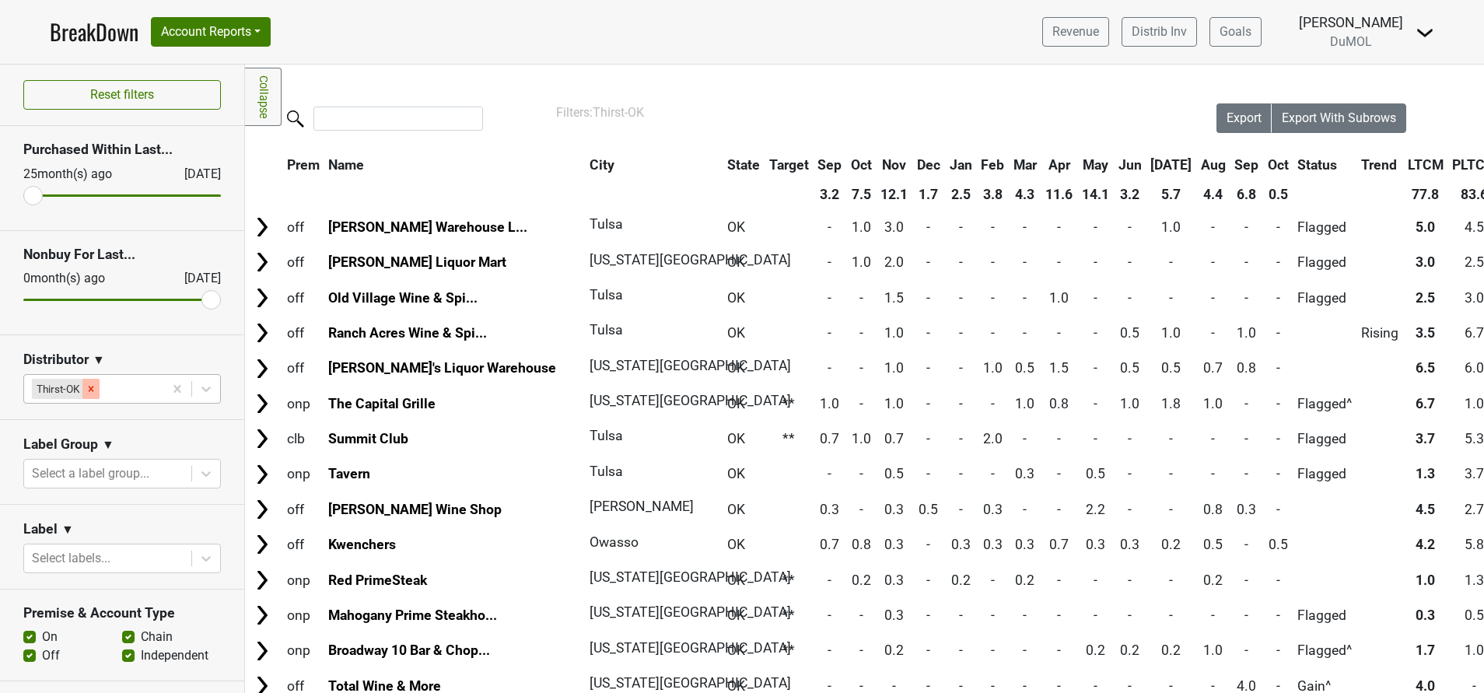
click at [93, 392] on icon "Remove Thirst-OK" at bounding box center [91, 388] width 11 height 11
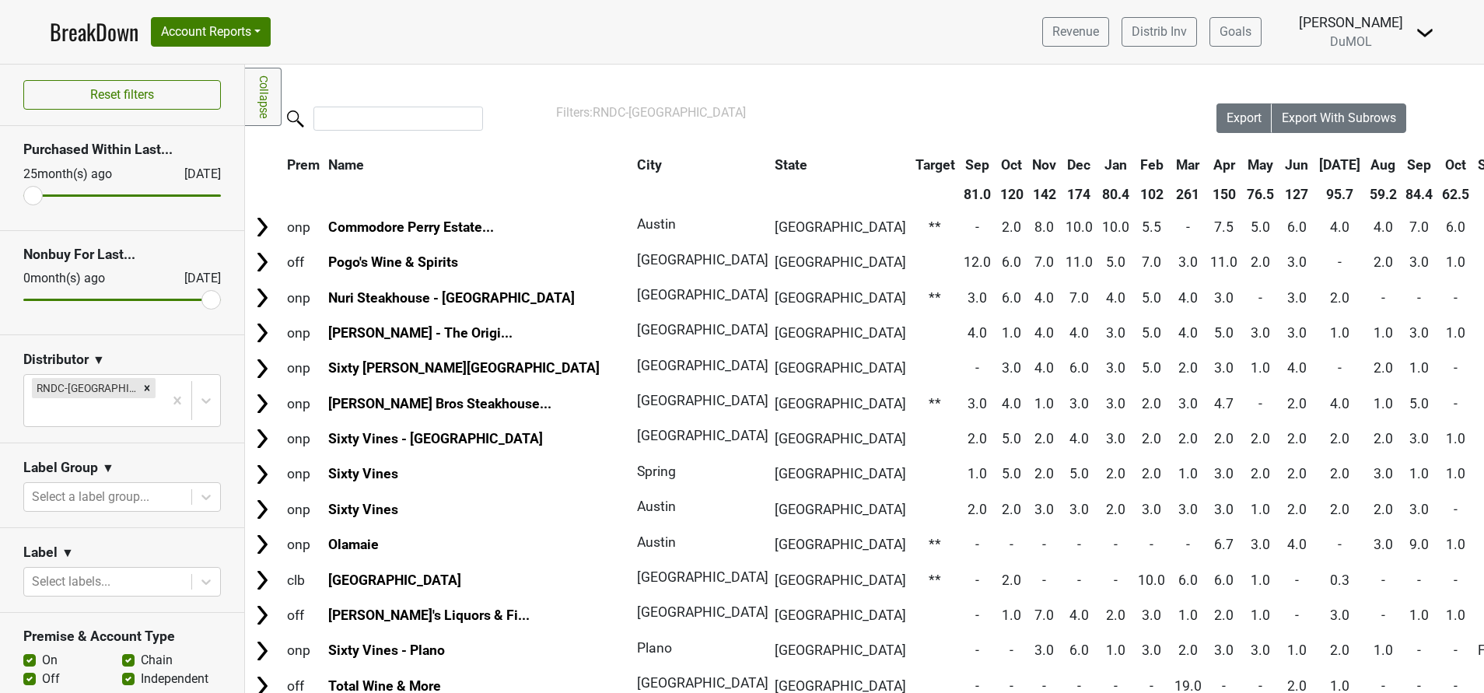
click at [1438, 163] on th "Oct" at bounding box center [1455, 165] width 35 height 28
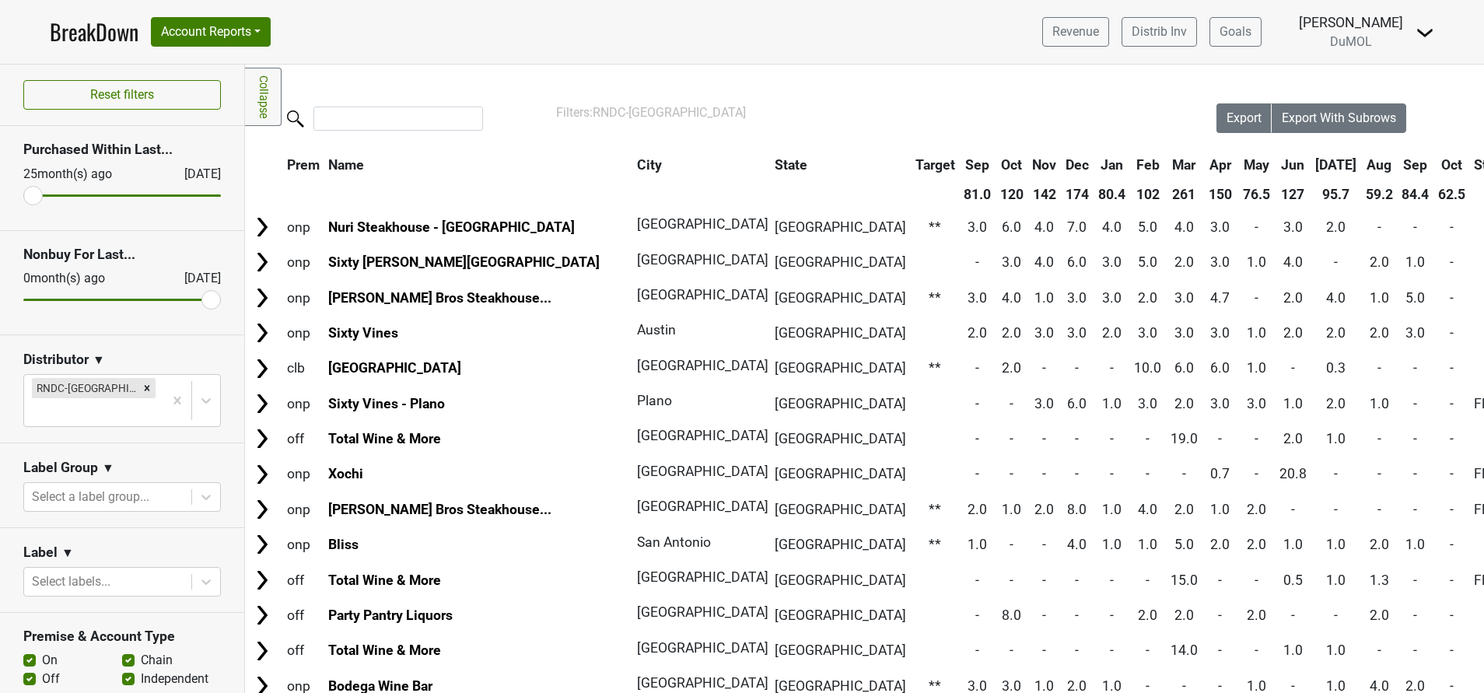
click at [1434, 163] on th "Oct" at bounding box center [1451, 165] width 35 height 28
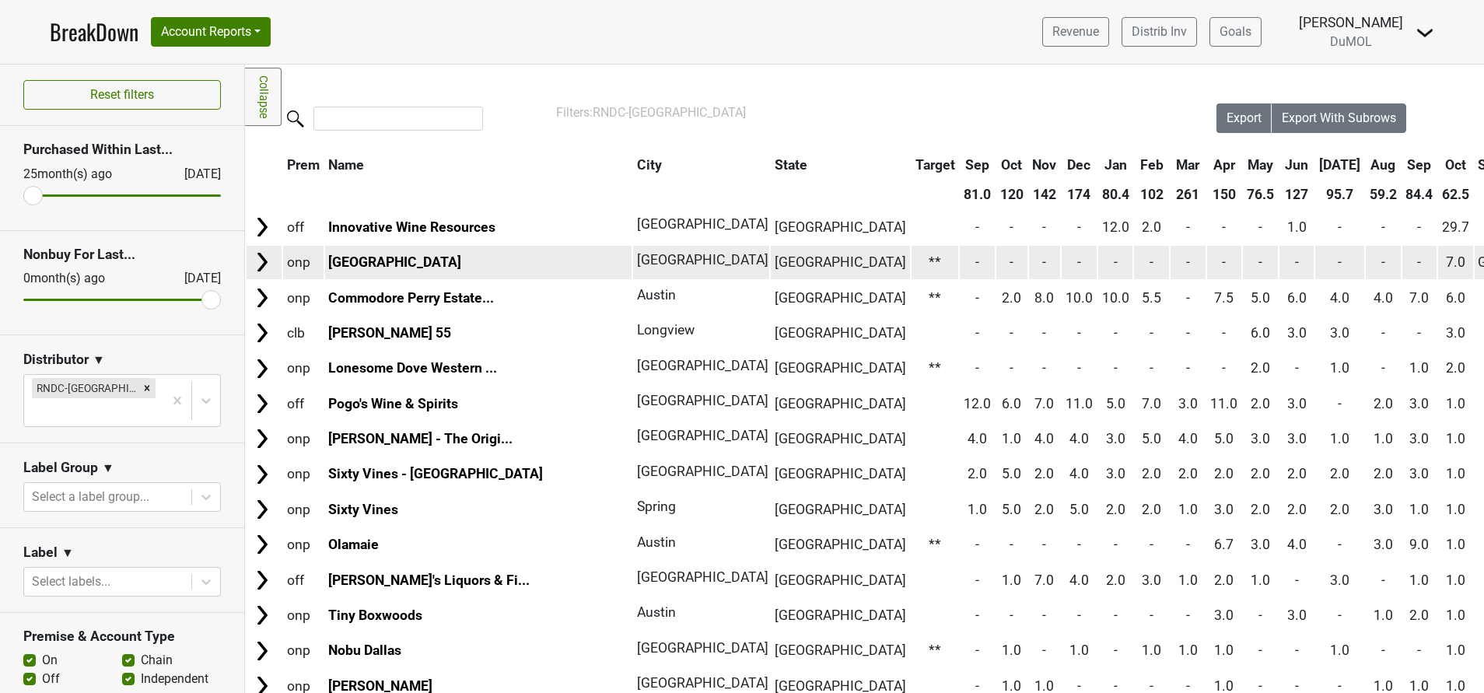
click at [257, 261] on img at bounding box center [261, 261] width 23 height 23
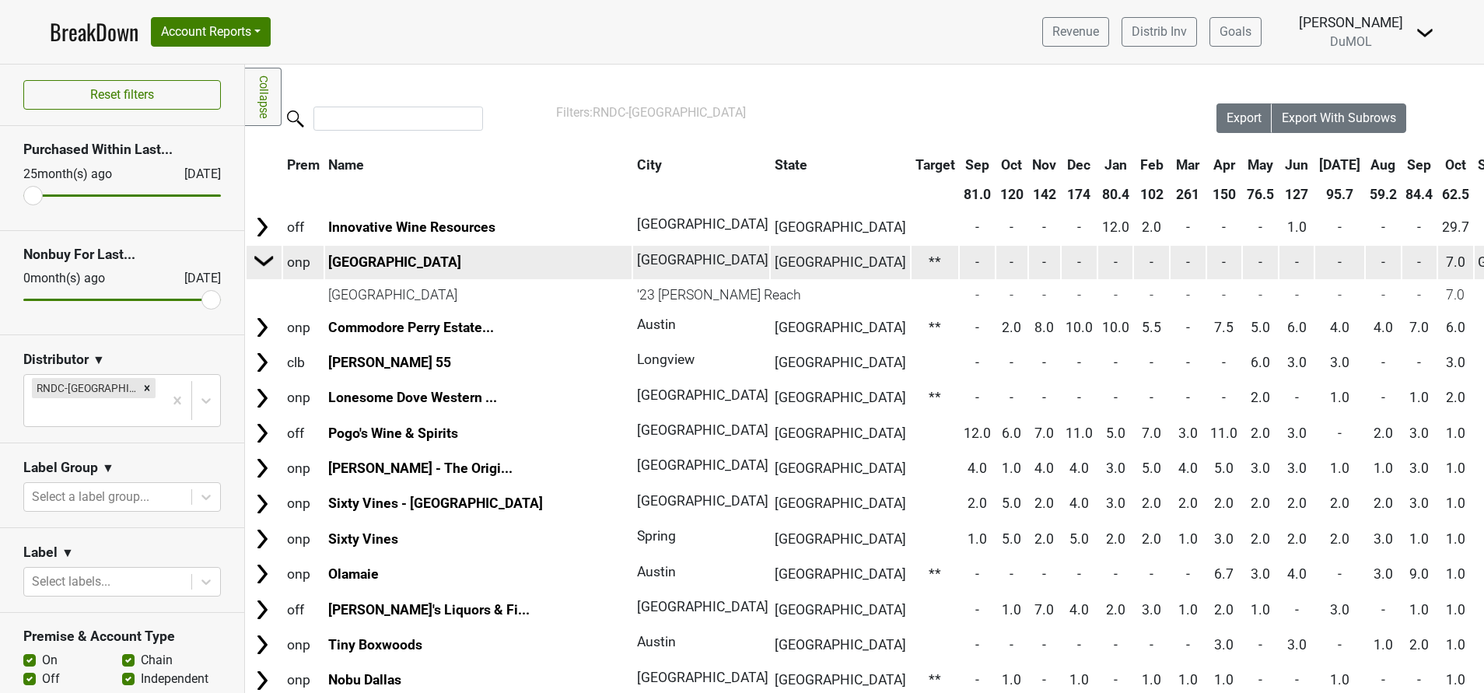
click at [257, 261] on img at bounding box center [264, 260] width 23 height 23
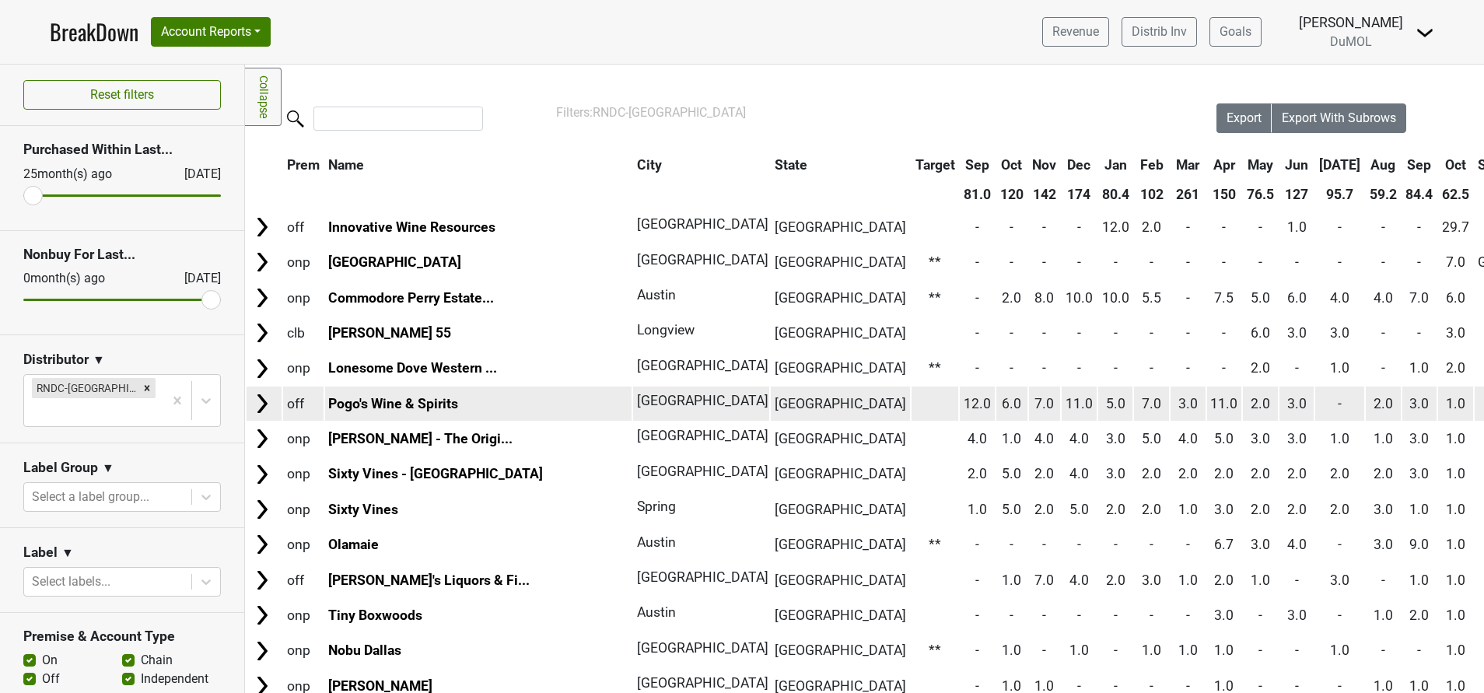
click at [257, 394] on img at bounding box center [261, 403] width 23 height 23
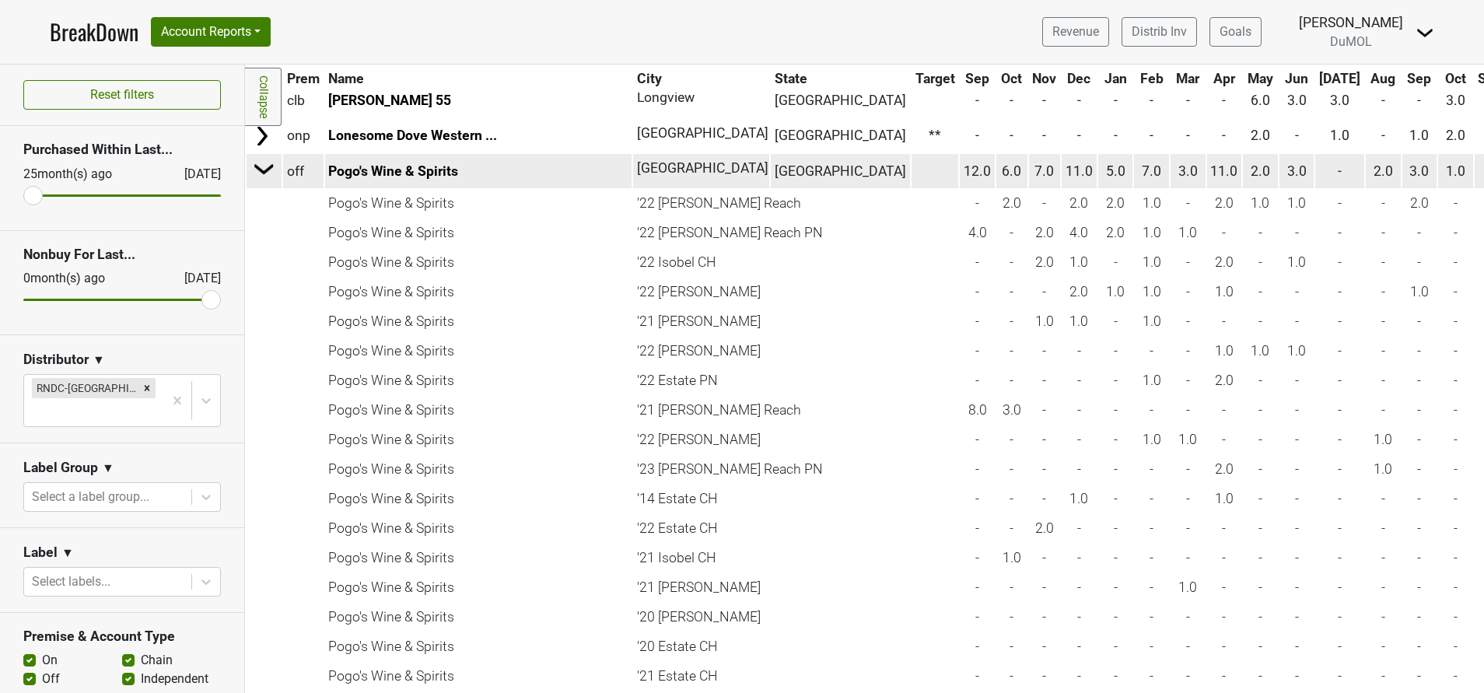
scroll to position [226, 0]
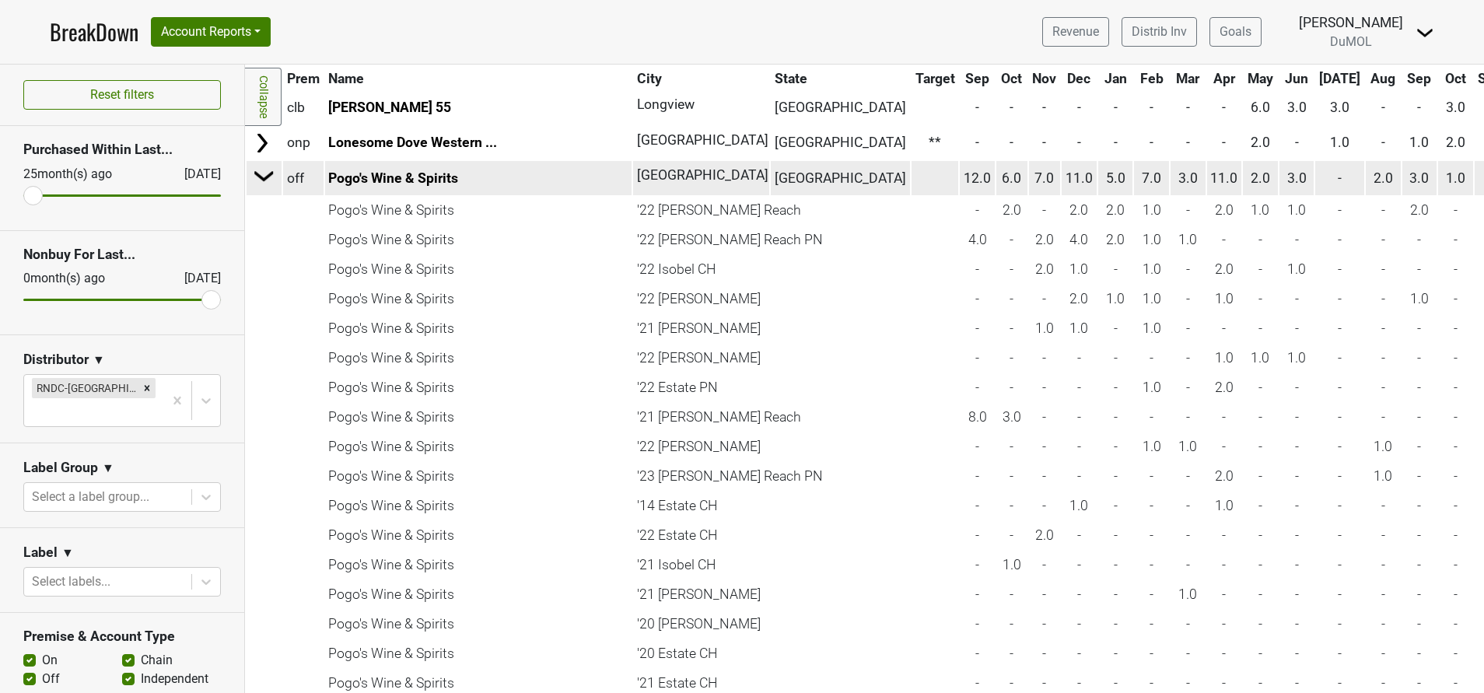
click at [263, 179] on img at bounding box center [264, 175] width 23 height 23
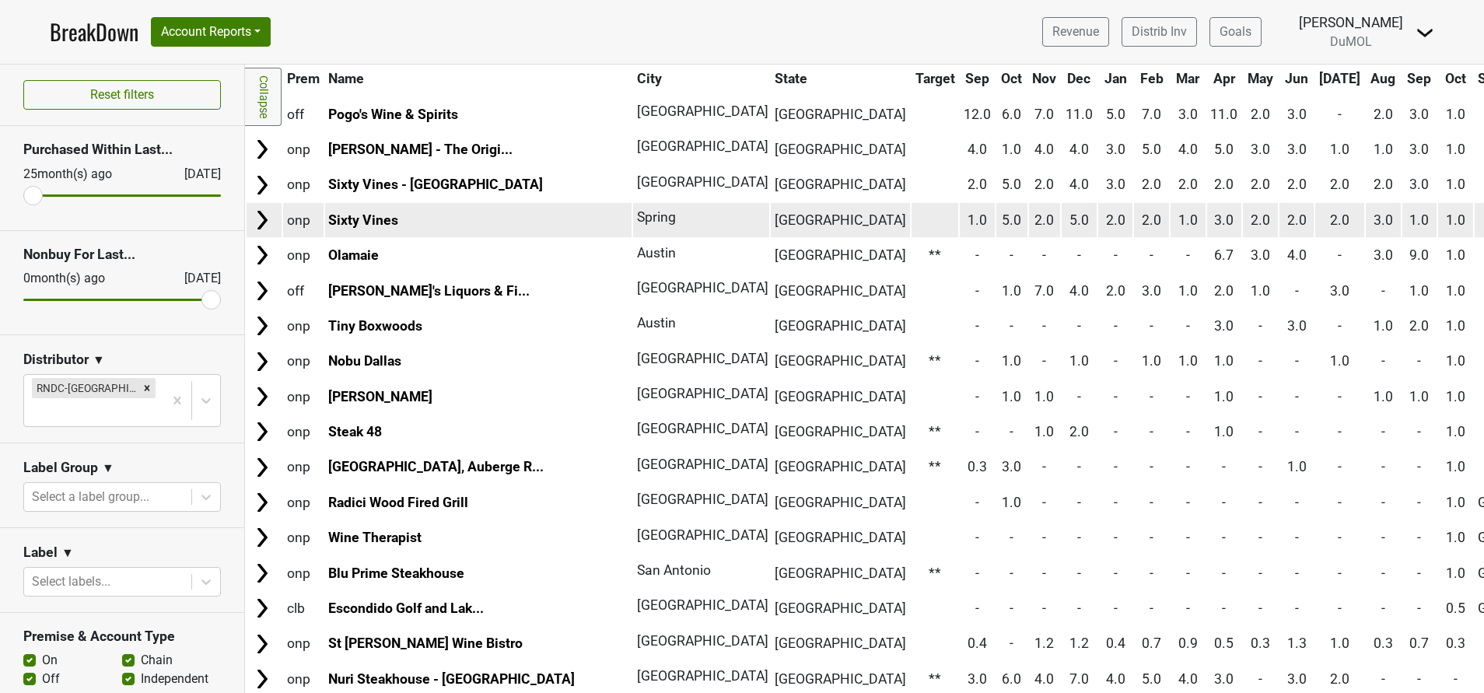
scroll to position [289, 0]
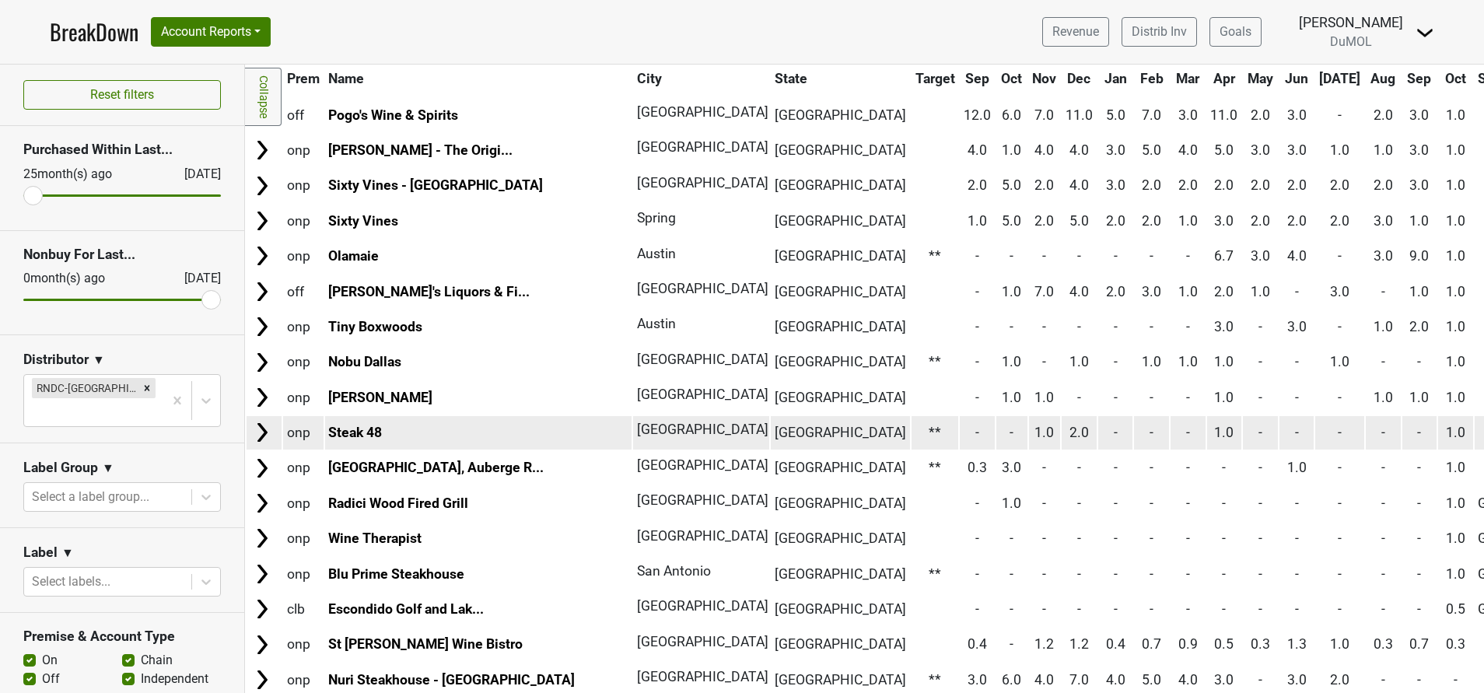
click at [261, 433] on img at bounding box center [261, 432] width 23 height 23
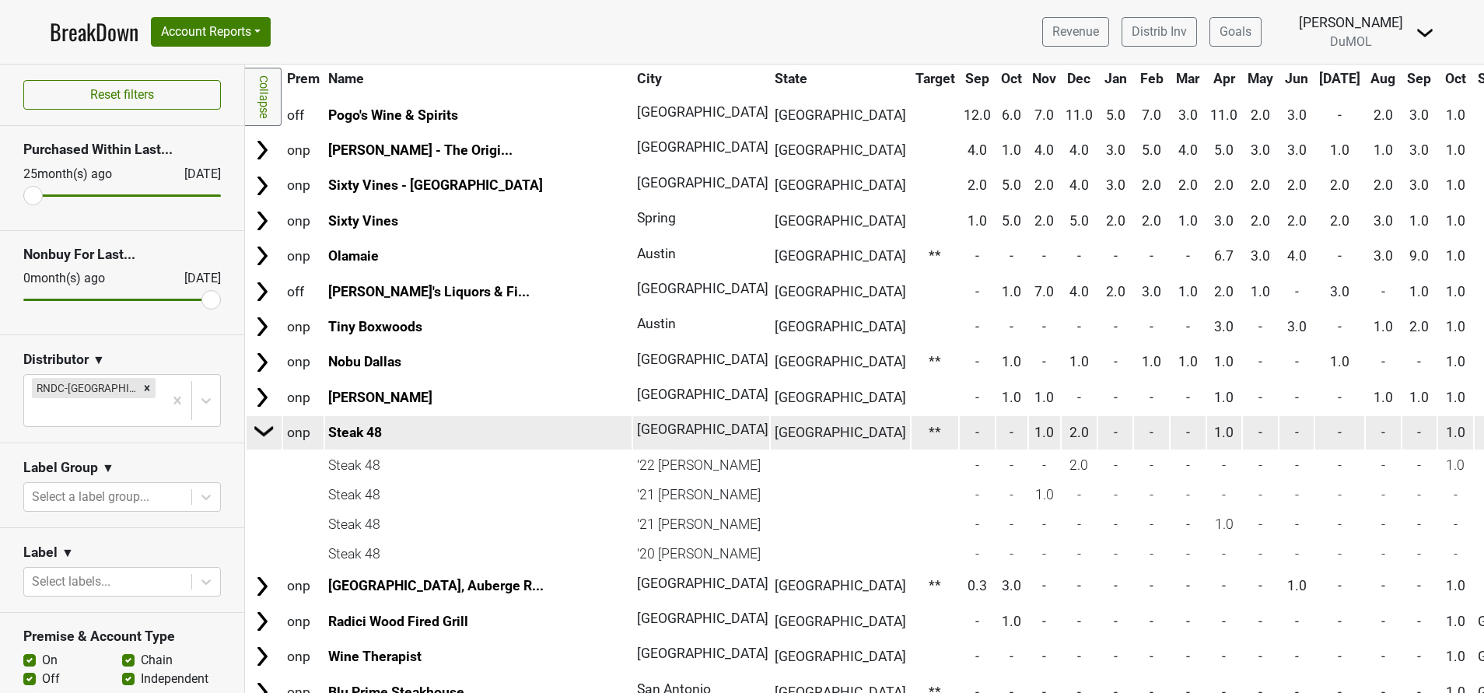
click at [261, 433] on img at bounding box center [264, 430] width 23 height 23
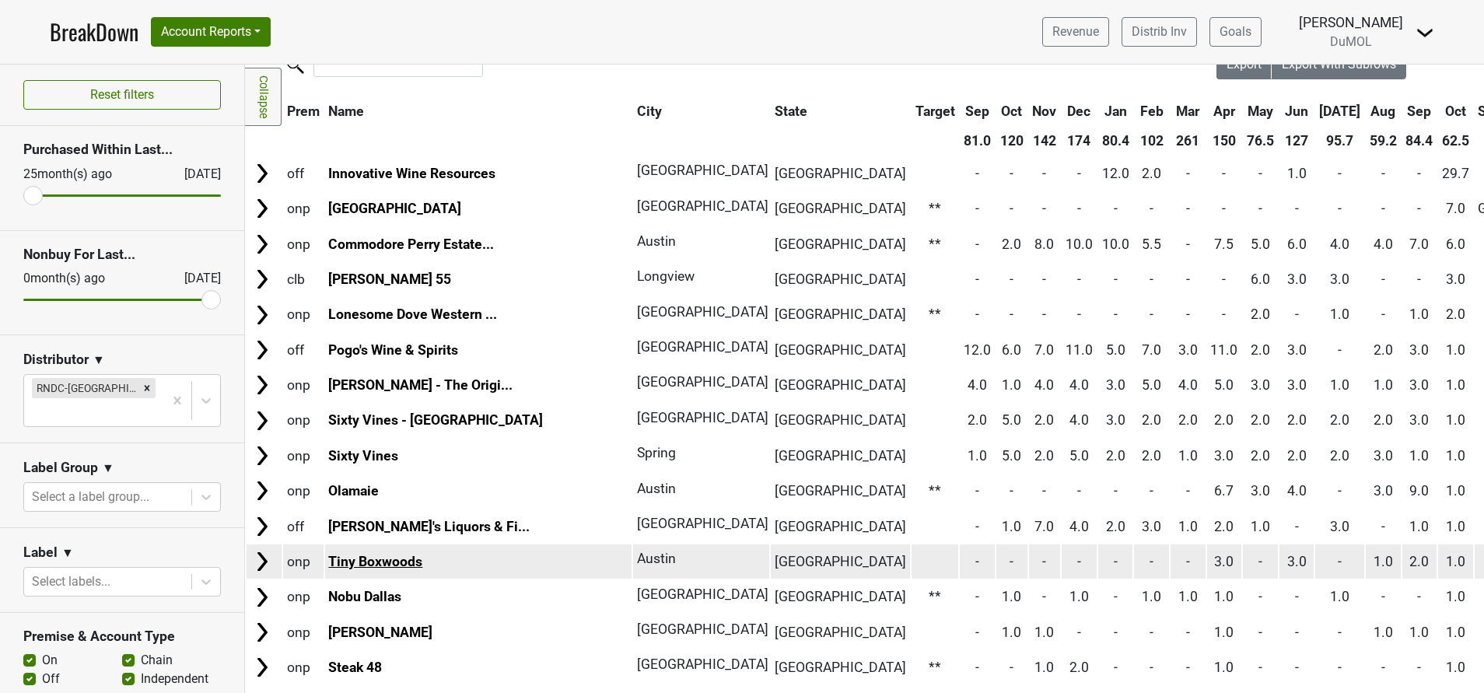
scroll to position [0, 0]
